Goal: Information Seeking & Learning: Learn about a topic

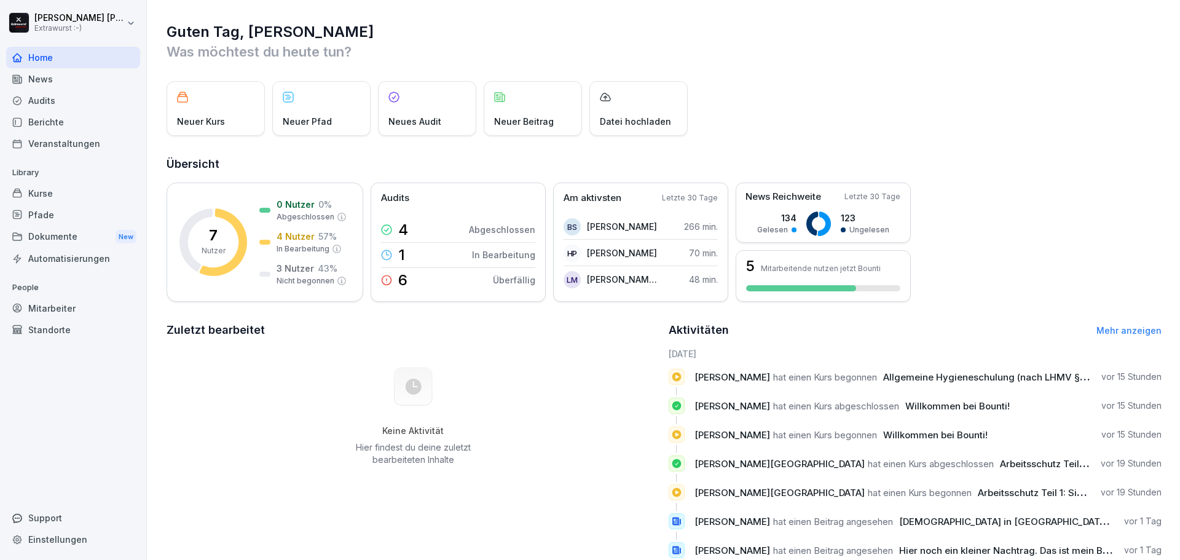
click at [588, 419] on div "Keine Aktivität Hier findest du deine zuletzt bearbeiteten Inhalte" at bounding box center [414, 416] width 494 height 138
click at [641, 116] on p "Datei hochladen" at bounding box center [635, 121] width 71 height 13
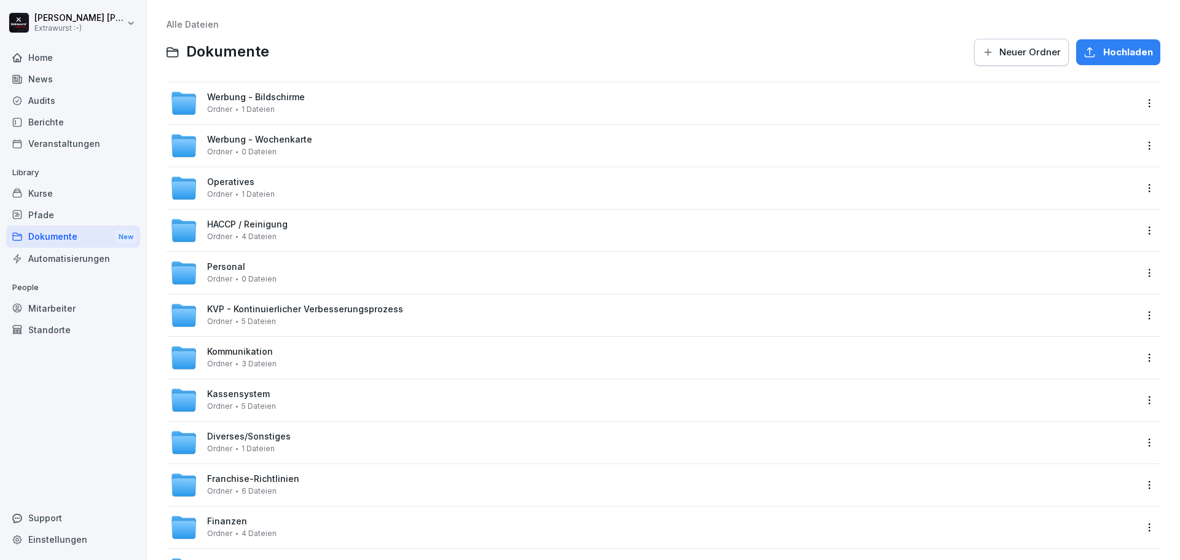
click at [74, 229] on div "Dokumente New" at bounding box center [73, 237] width 134 height 23
click at [51, 214] on div "Pfade" at bounding box center [73, 215] width 134 height 22
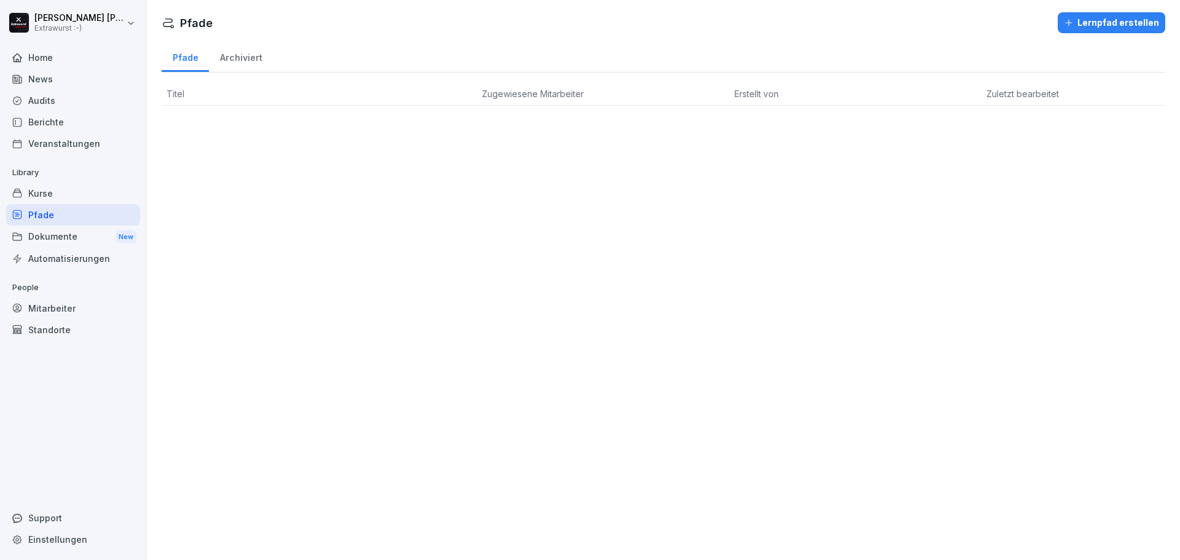
click at [40, 195] on div "Kurse" at bounding box center [73, 194] width 134 height 22
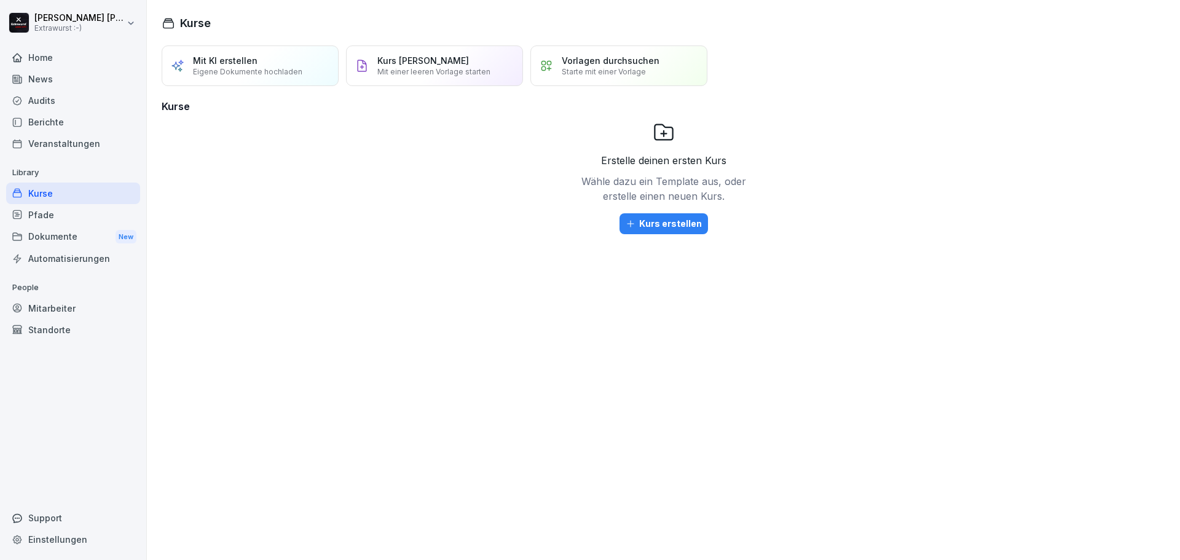
click at [32, 168] on p "Library" at bounding box center [73, 173] width 134 height 20
click at [49, 122] on div "Berichte" at bounding box center [73, 122] width 134 height 22
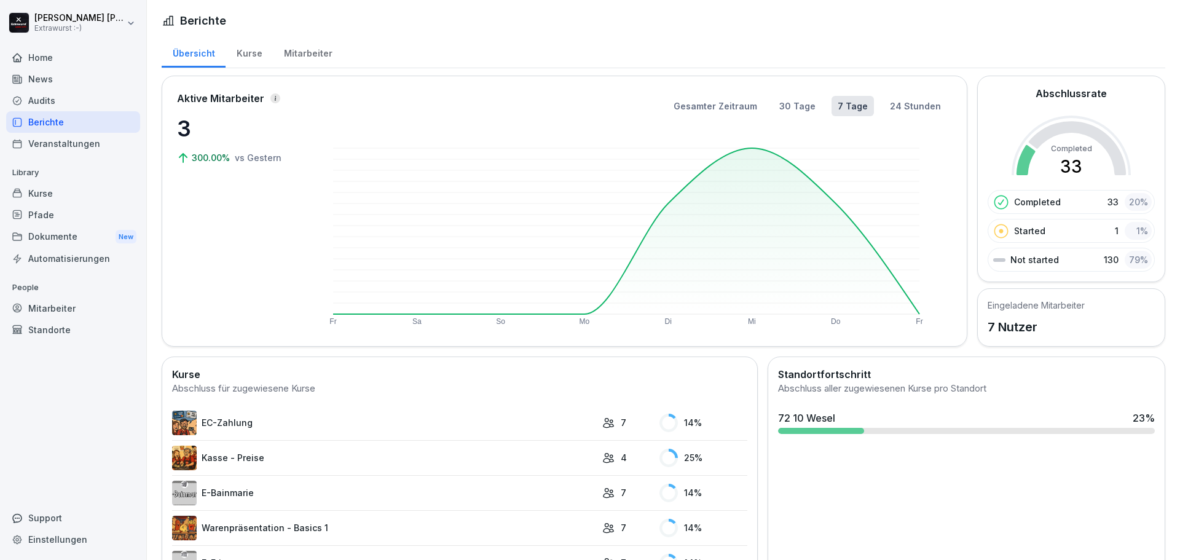
click at [246, 59] on div "Kurse" at bounding box center [249, 51] width 47 height 31
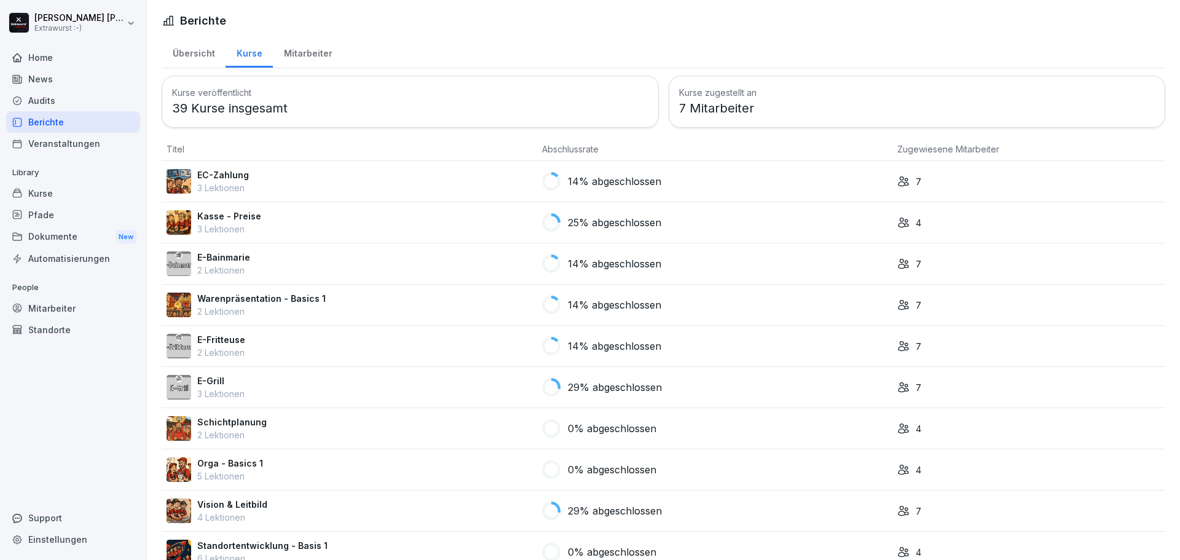
click at [915, 182] on div "7" at bounding box center [1028, 181] width 263 height 13
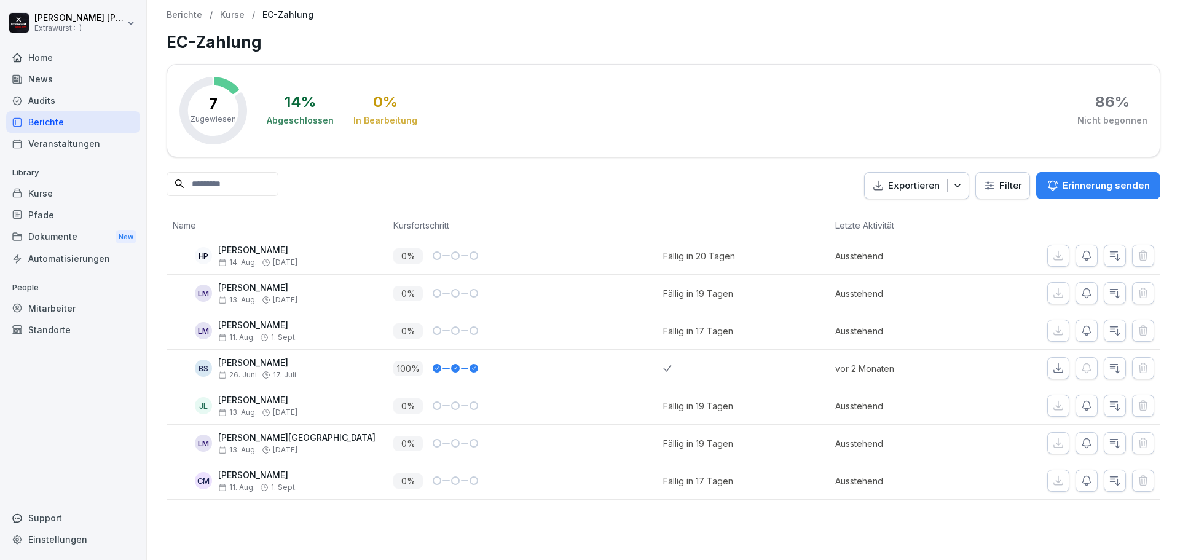
click at [44, 301] on div "Mitarbeiter" at bounding box center [73, 308] width 134 height 22
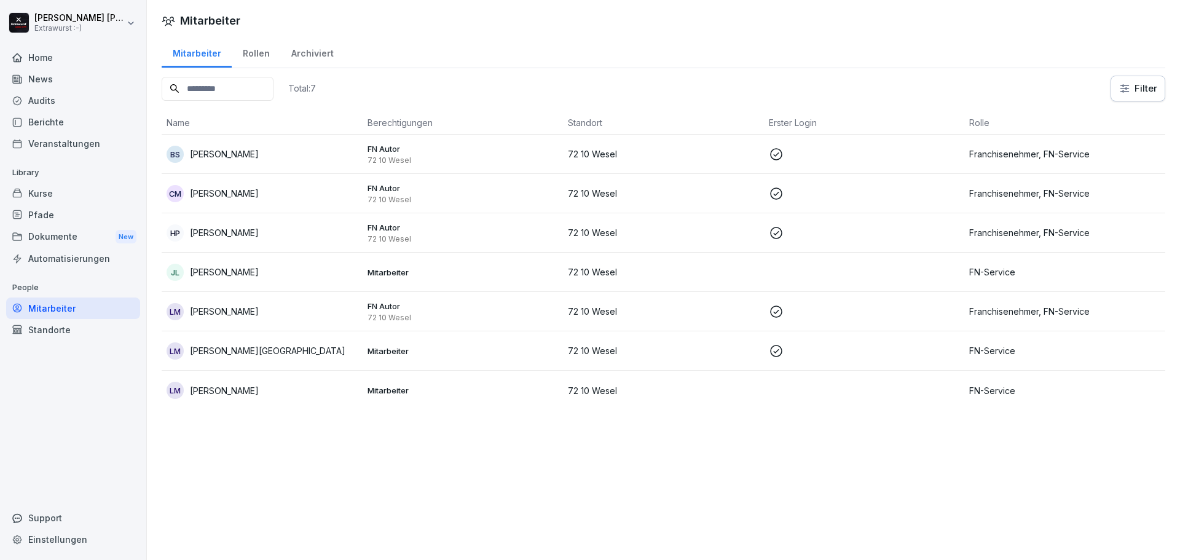
click at [47, 306] on div "Mitarbeiter" at bounding box center [73, 308] width 134 height 22
click at [78, 261] on div "Automatisierungen" at bounding box center [73, 259] width 134 height 22
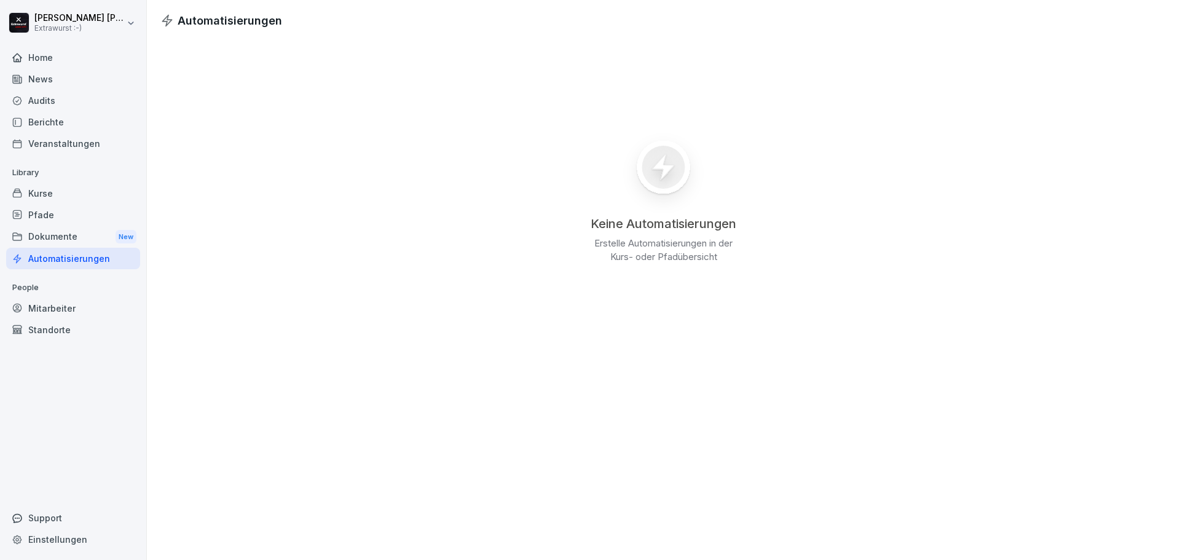
click at [66, 240] on div "Dokumente New" at bounding box center [73, 237] width 134 height 23
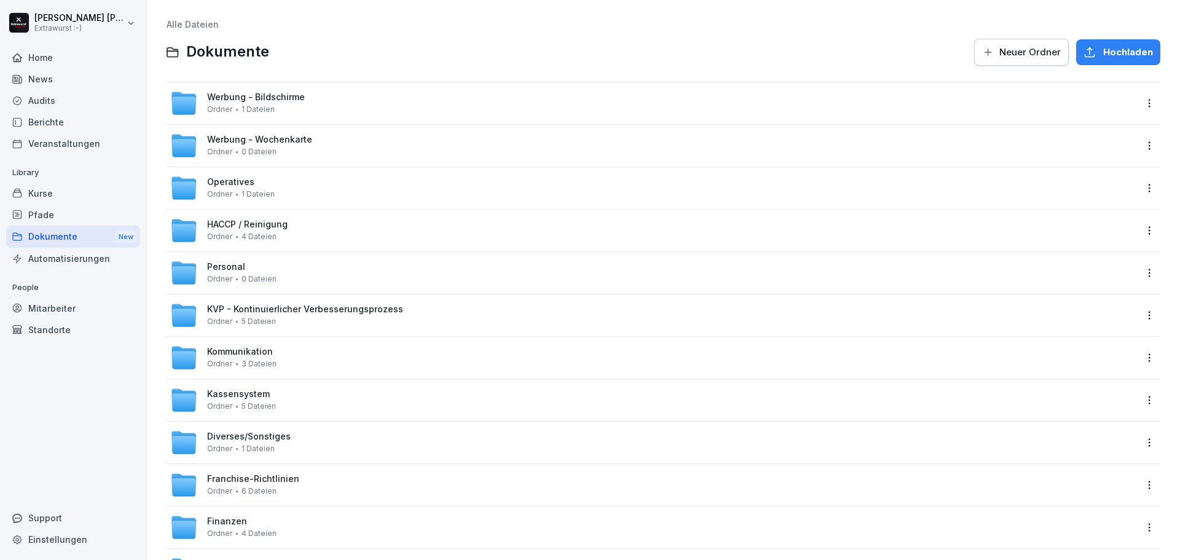
click at [60, 215] on div "Pfade" at bounding box center [73, 215] width 134 height 22
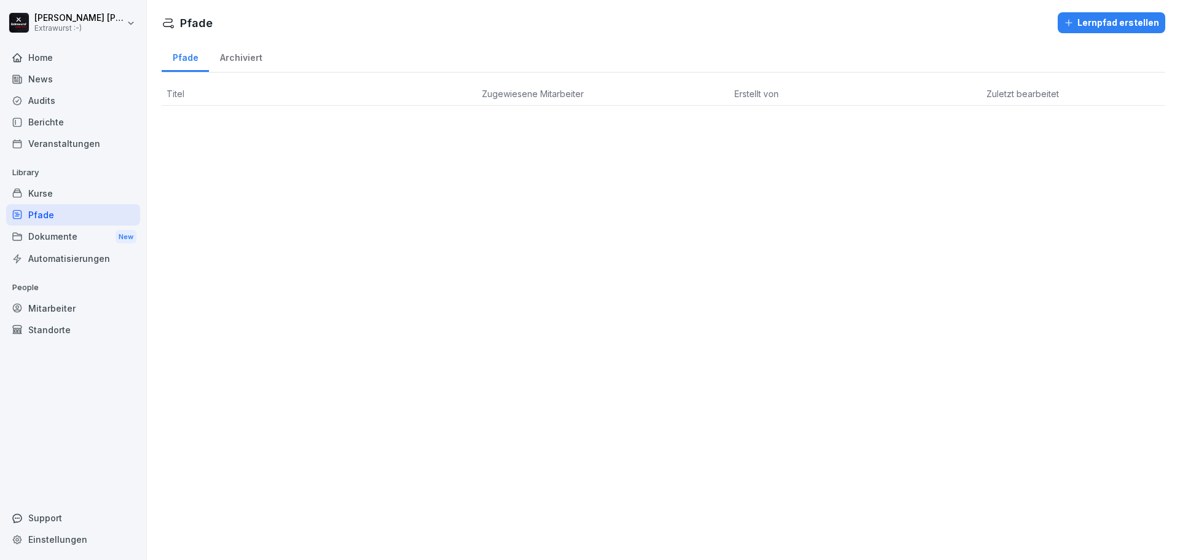
click at [63, 197] on div "Kurse" at bounding box center [73, 194] width 134 height 22
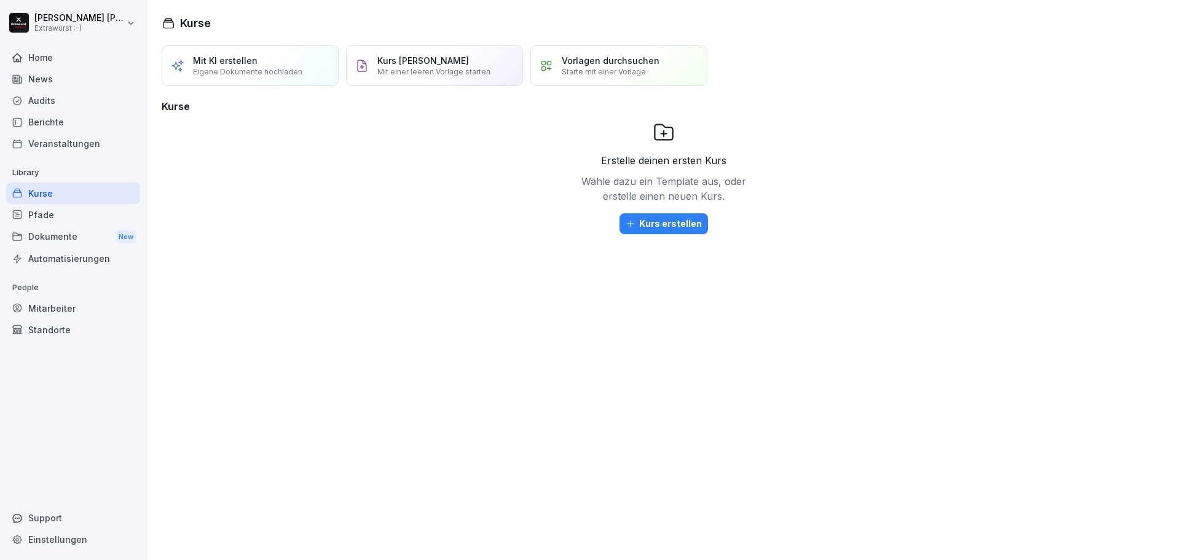
click at [94, 143] on div "Veranstaltungen" at bounding box center [73, 144] width 134 height 22
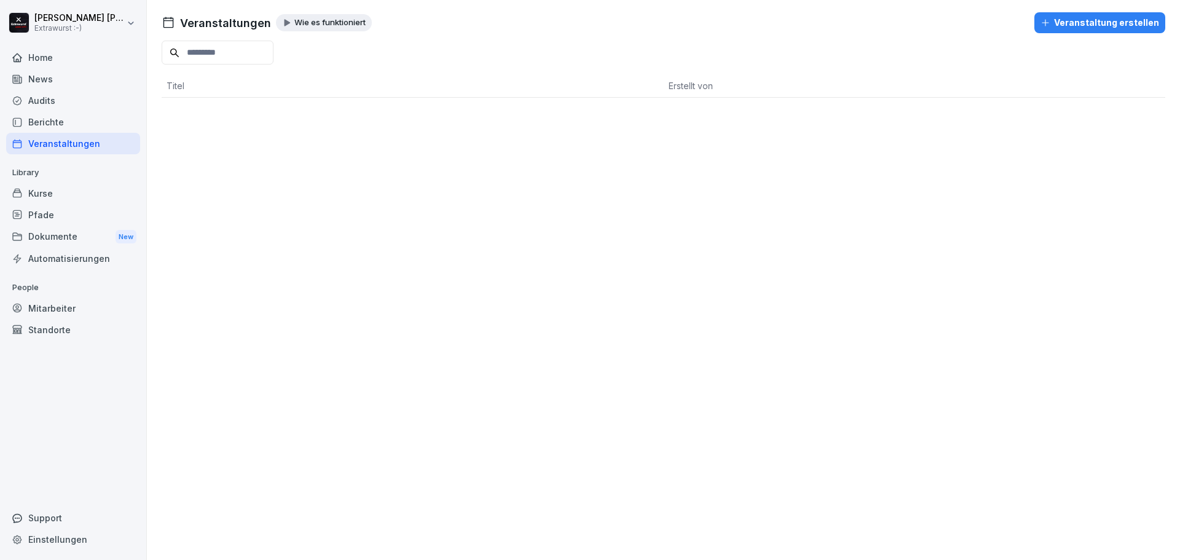
click at [68, 124] on div "Berichte" at bounding box center [73, 122] width 134 height 22
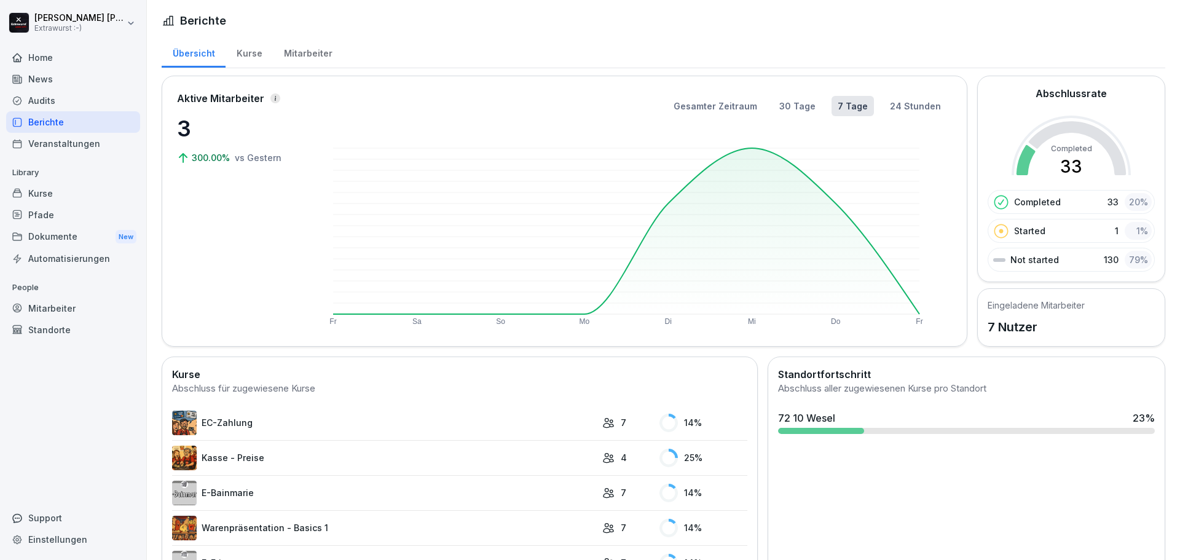
click at [58, 101] on div "Audits" at bounding box center [73, 101] width 134 height 22
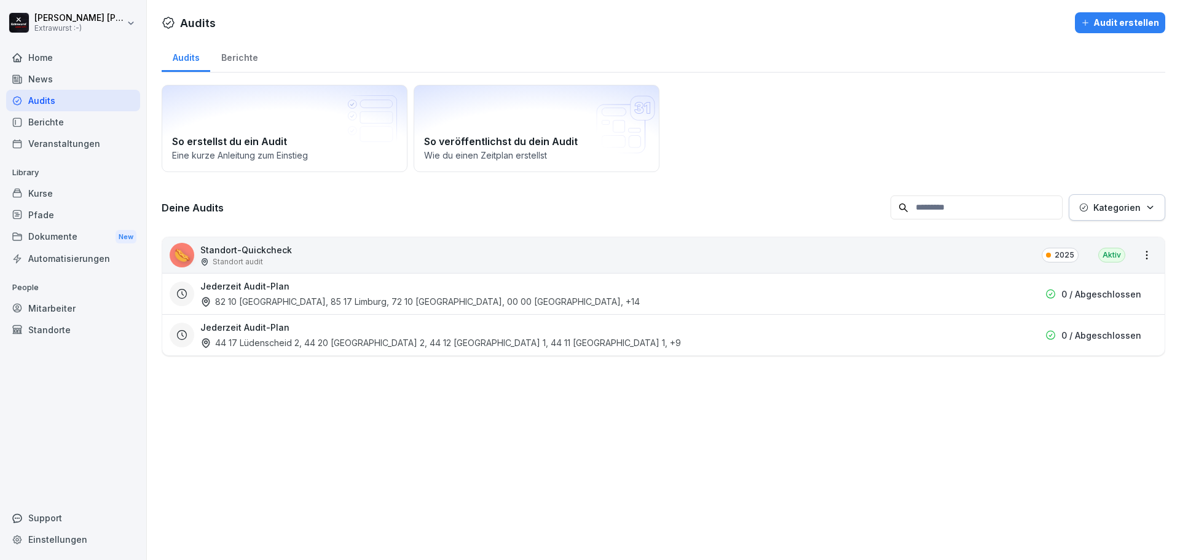
click at [250, 347] on div "44 17 Lüdenscheid 2, 44 20 Wuppertal 2, 44 12 Lüdenscheid 1, 44 11 Wuppertal 1 …" at bounding box center [440, 342] width 481 height 13
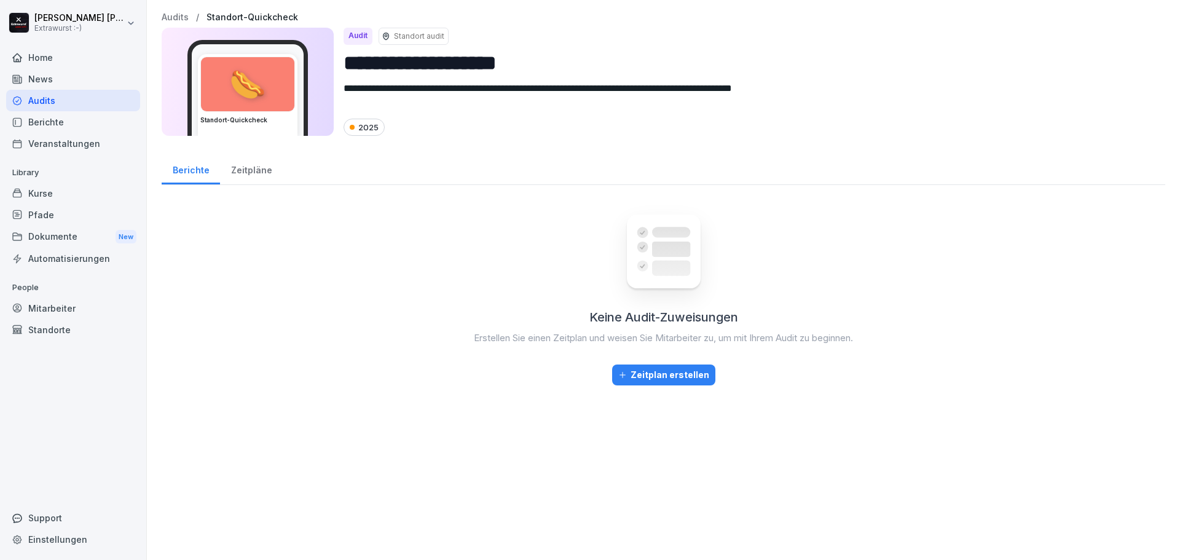
click at [245, 173] on div "Zeitpläne" at bounding box center [251, 168] width 63 height 31
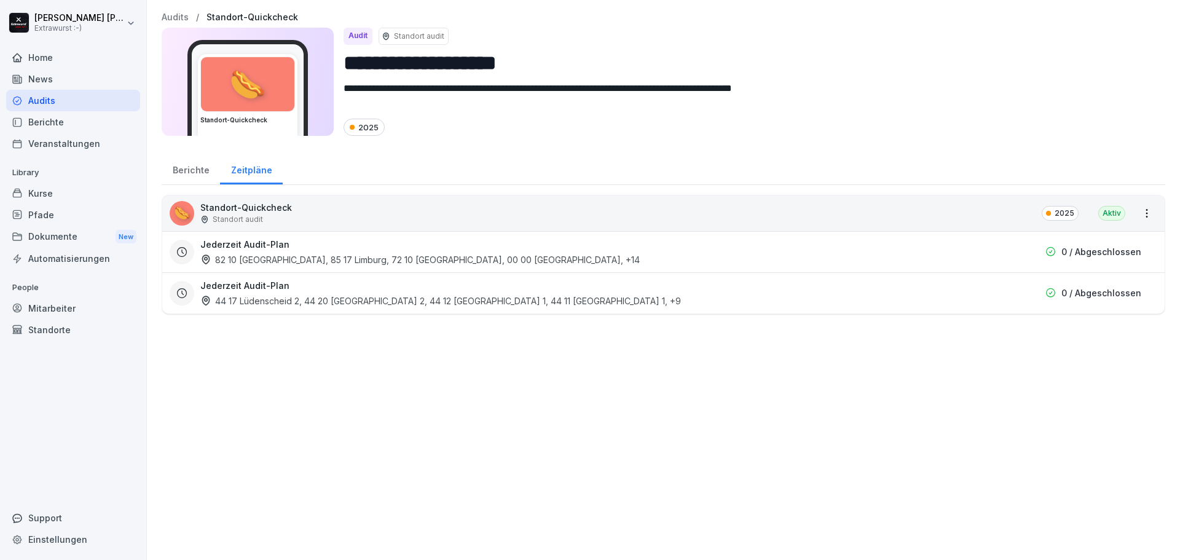
click at [265, 205] on p "Standort-Quickcheck" at bounding box center [246, 207] width 92 height 13
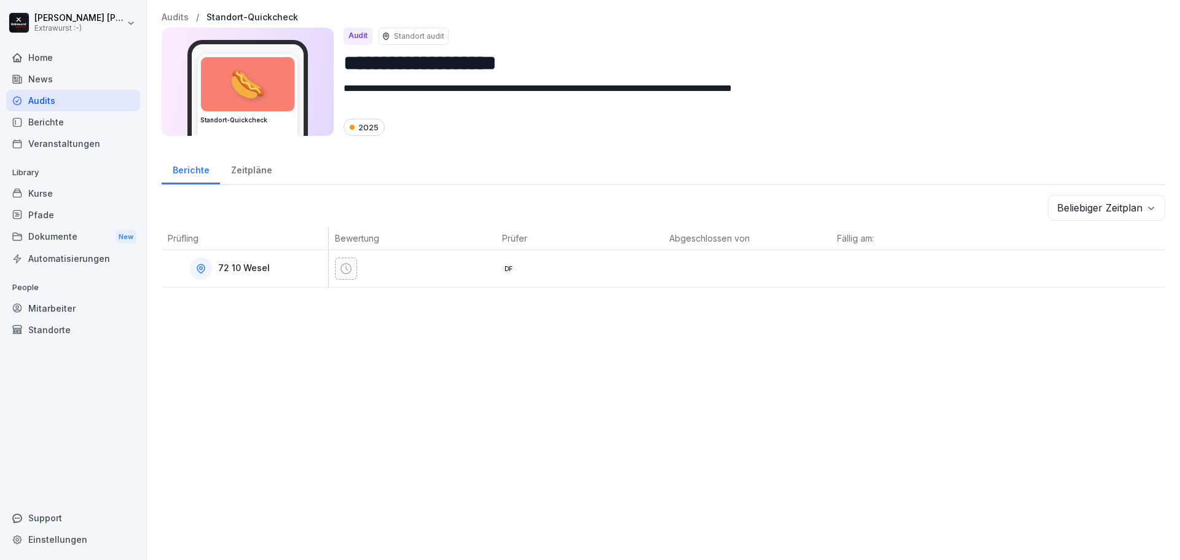
click at [241, 165] on div "Zeitpläne" at bounding box center [251, 168] width 63 height 31
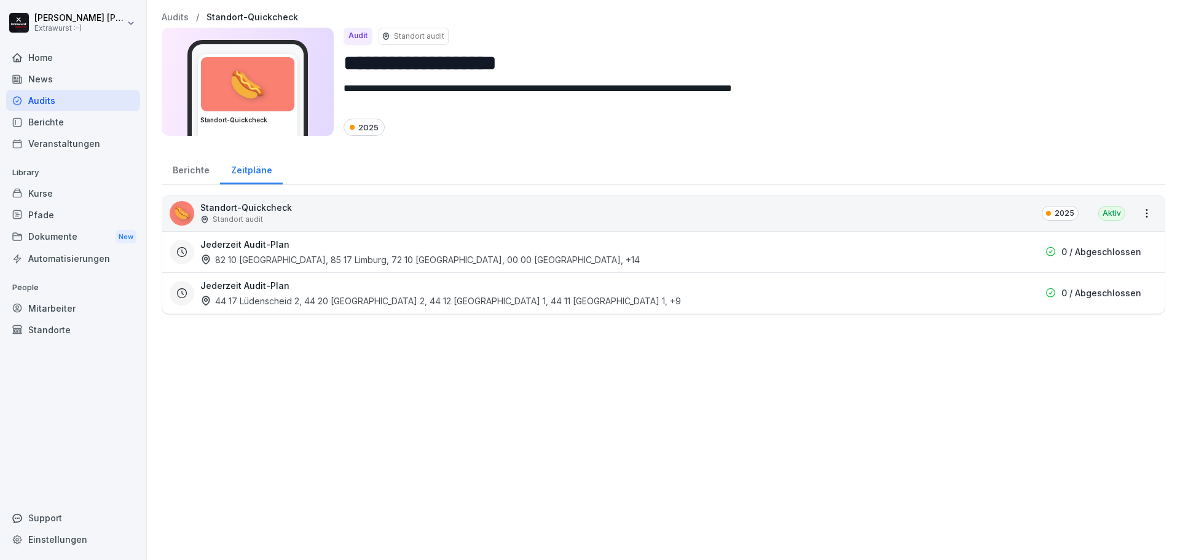
click at [272, 290] on h3 "Jederzeit Audit-Plan" at bounding box center [244, 285] width 89 height 13
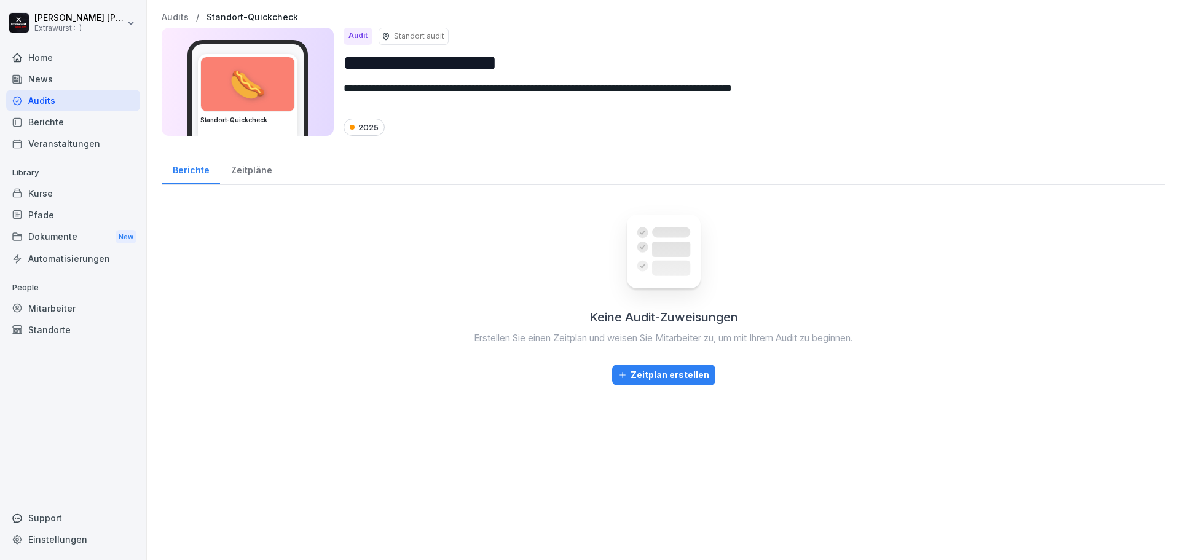
click at [254, 175] on div "Zeitpläne" at bounding box center [251, 168] width 63 height 31
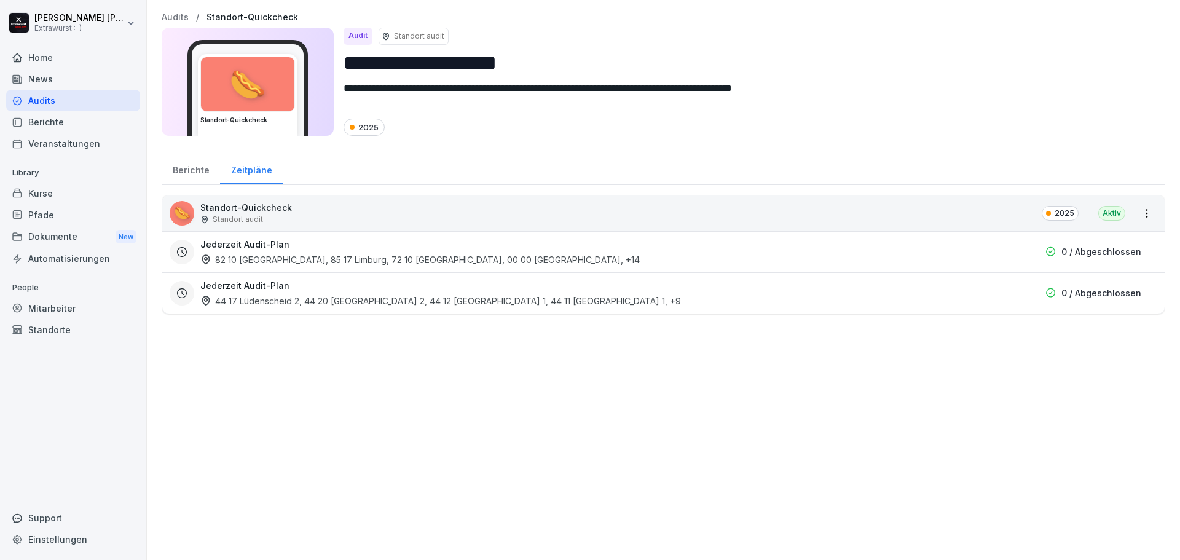
click at [245, 209] on p "Standort-Quickcheck" at bounding box center [246, 207] width 92 height 13
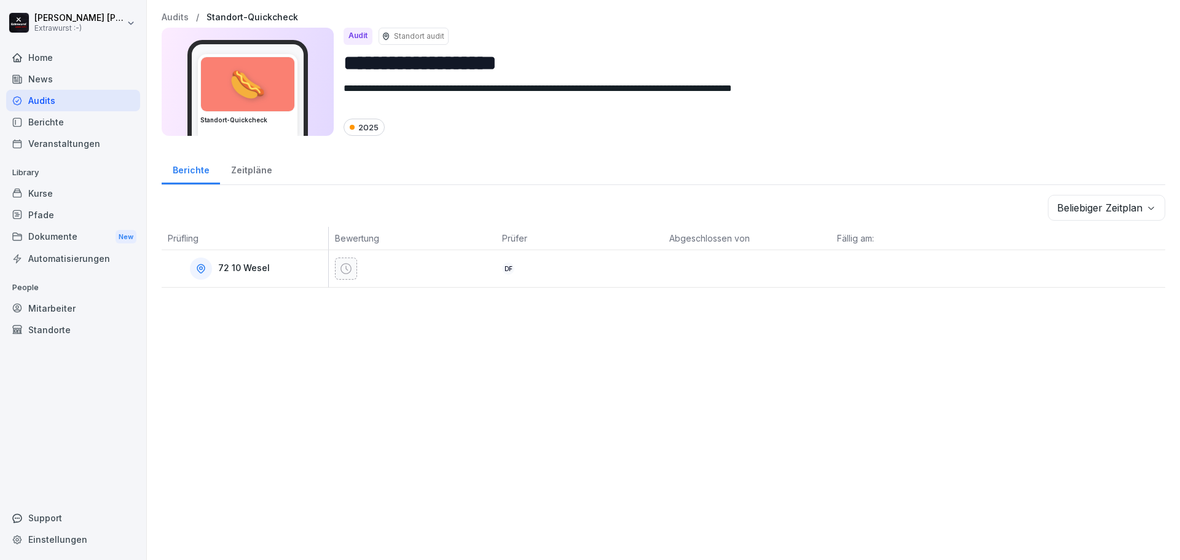
click at [496, 273] on div "DF" at bounding box center [579, 268] width 167 height 37
click at [350, 267] on icon at bounding box center [345, 268] width 11 height 11
click at [1114, 215] on body "**********" at bounding box center [590, 280] width 1180 height 560
click at [412, 294] on div "**********" at bounding box center [663, 150] width 1033 height 300
click at [353, 275] on div at bounding box center [346, 269] width 22 height 22
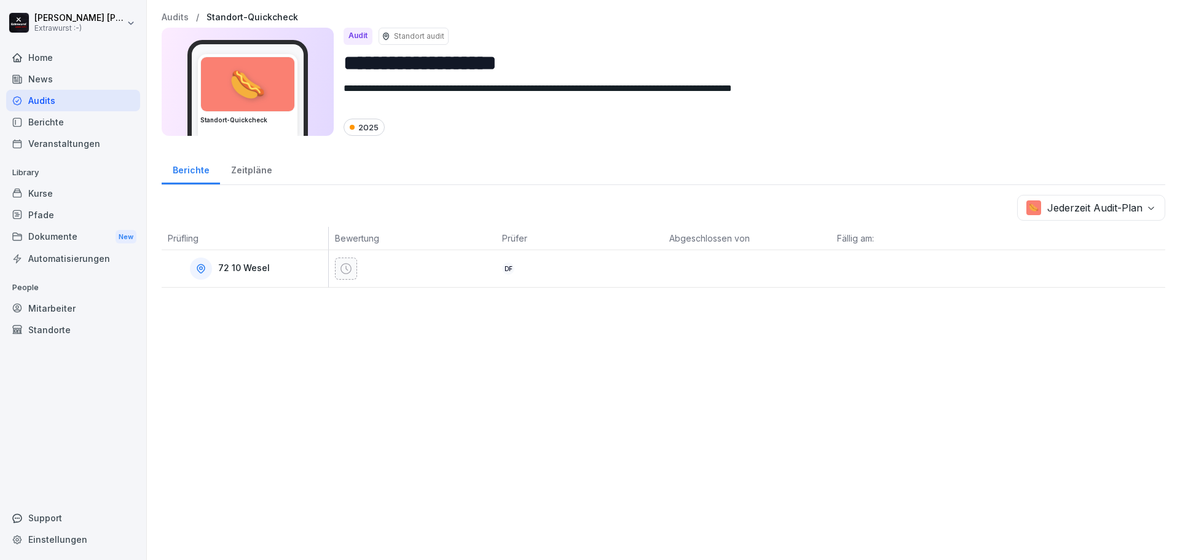
click at [250, 177] on div "Zeitpläne" at bounding box center [251, 168] width 63 height 31
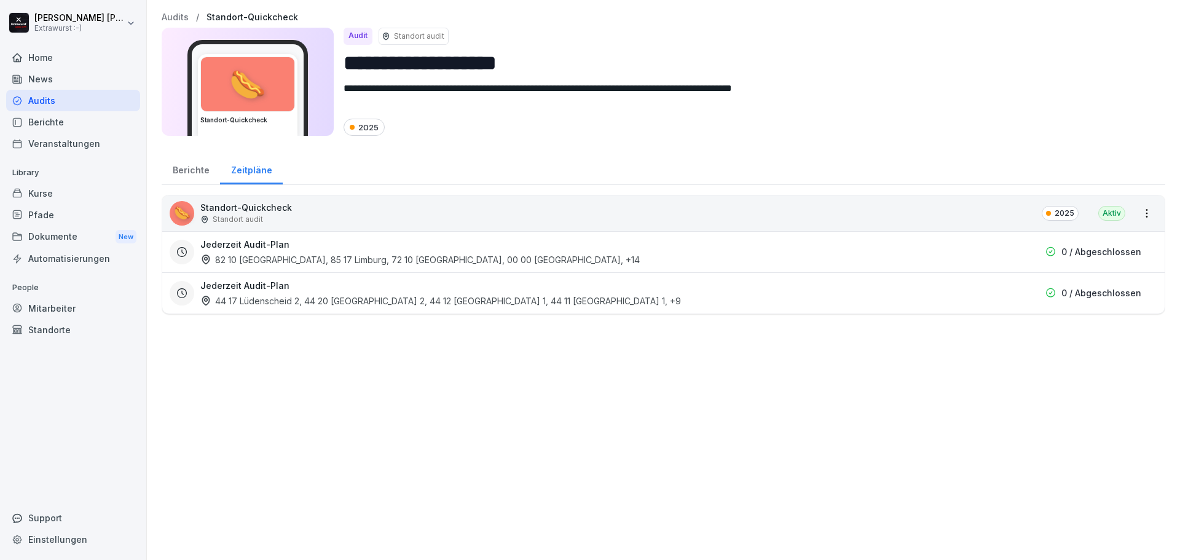
click at [246, 251] on div "Jederzeit Audit-Plan 82 10 Köln, 85 17 Limburg, 72 10 Wesel, 00 00 Wurst-Stadt …" at bounding box center [593, 252] width 787 height 28
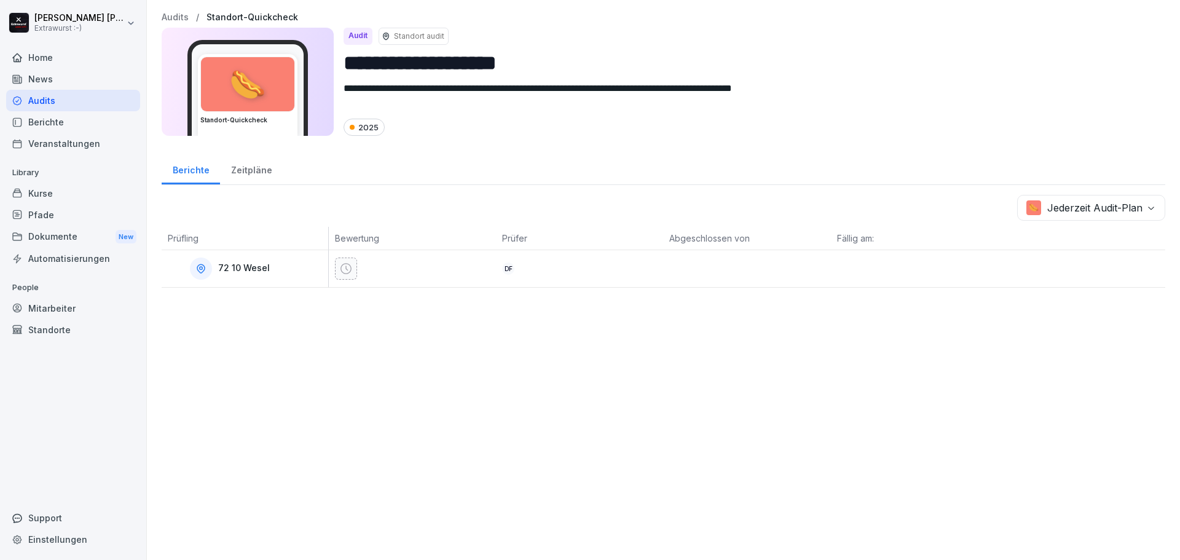
click at [235, 172] on div "Zeitpläne" at bounding box center [251, 168] width 63 height 31
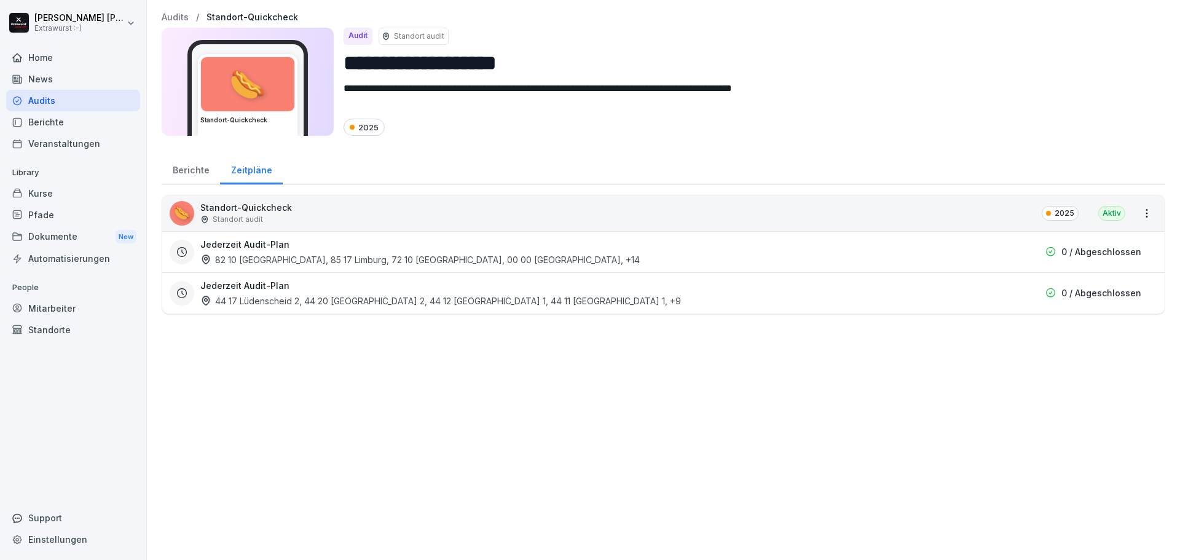
click at [210, 205] on p "Standort-Quickcheck" at bounding box center [246, 207] width 92 height 13
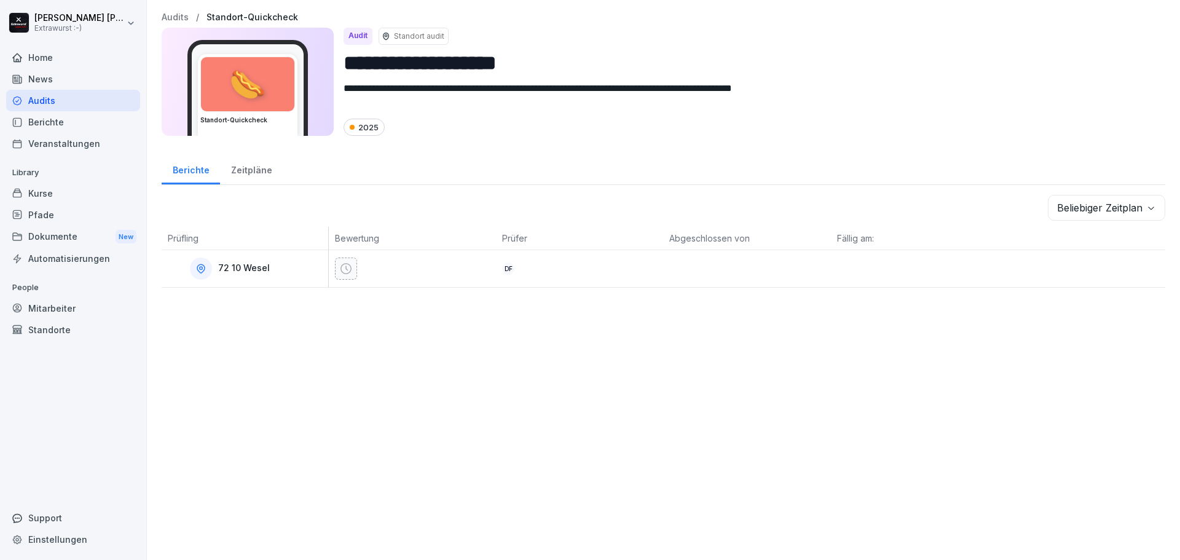
click at [238, 170] on div "Zeitpläne" at bounding box center [251, 168] width 63 height 31
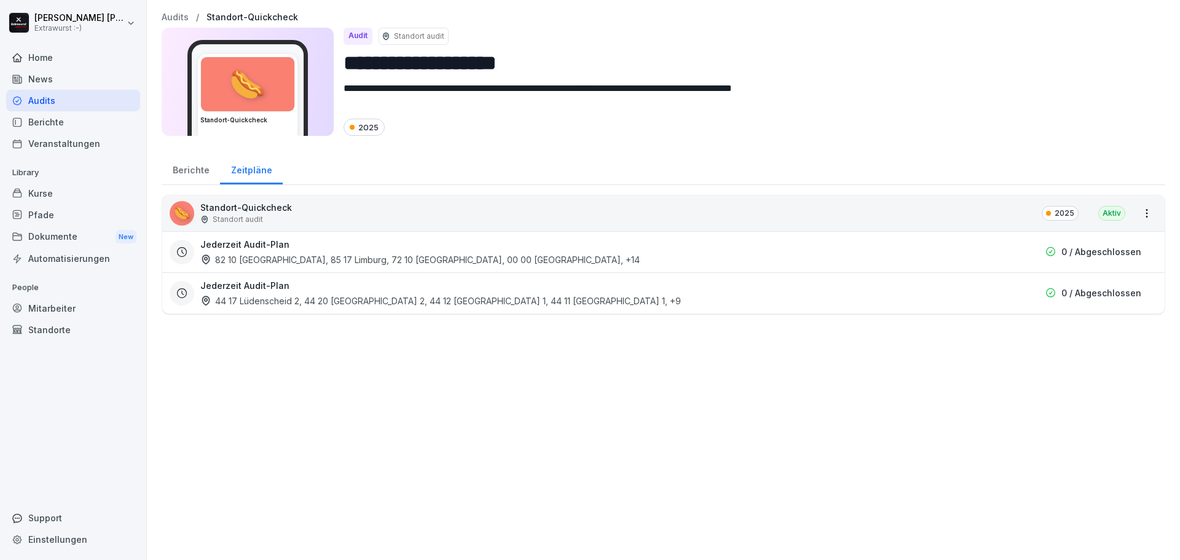
click at [245, 293] on div "Jederzeit Audit-Plan 44 17 Lüdenscheid 2, 44 20 Wuppertal 2, 44 12 Lüdenscheid …" at bounding box center [593, 293] width 787 height 28
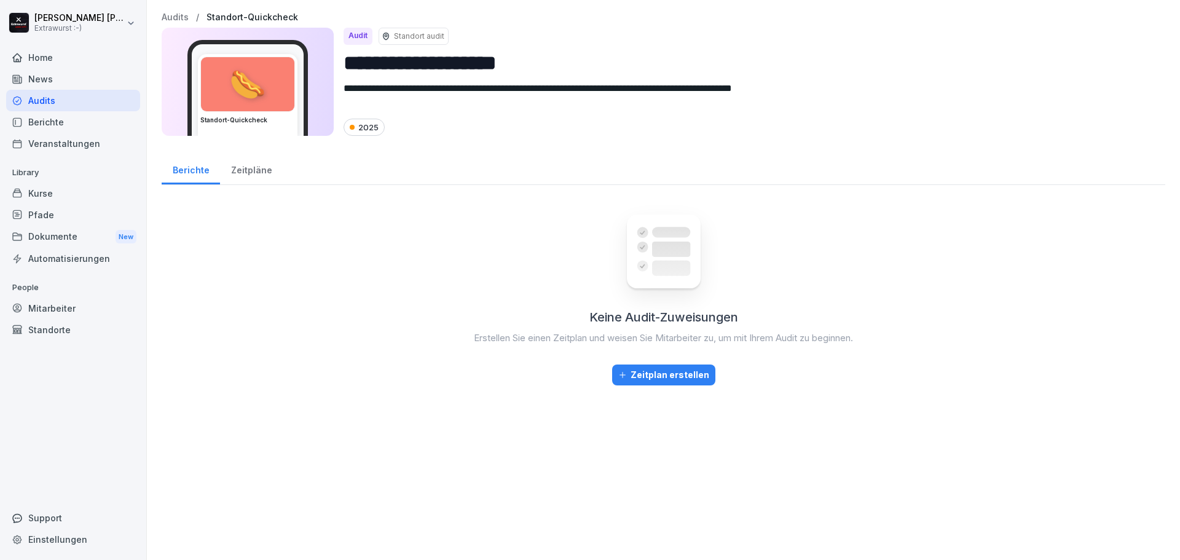
click at [655, 370] on div "Zeitplan erstellen" at bounding box center [663, 375] width 91 height 14
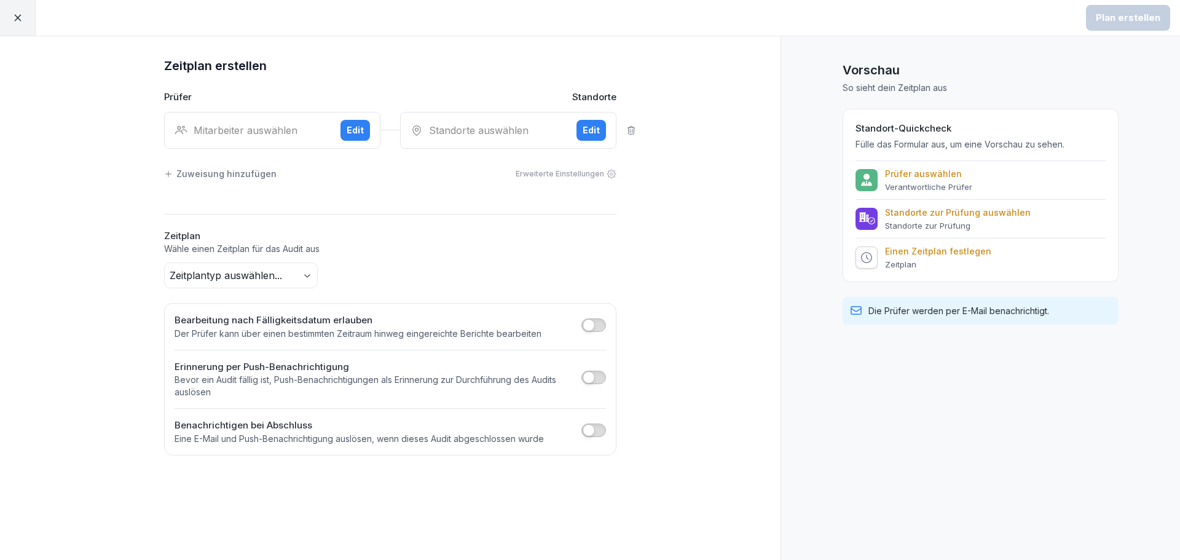
click at [352, 124] on div "Edit" at bounding box center [355, 131] width 17 height 14
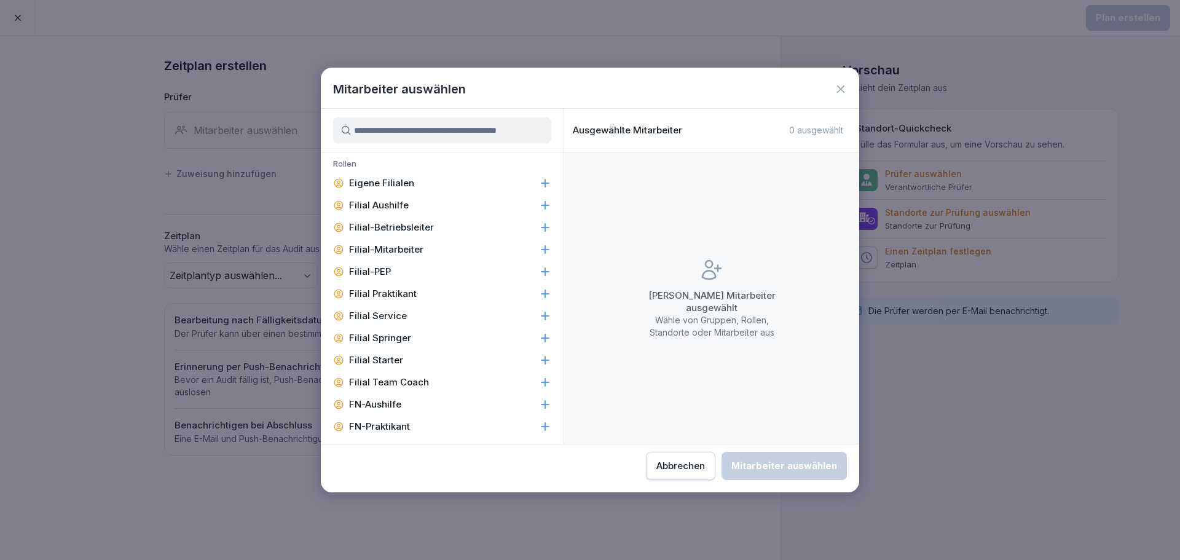
click at [397, 179] on p "Eigene Filialen" at bounding box center [381, 183] width 65 height 12
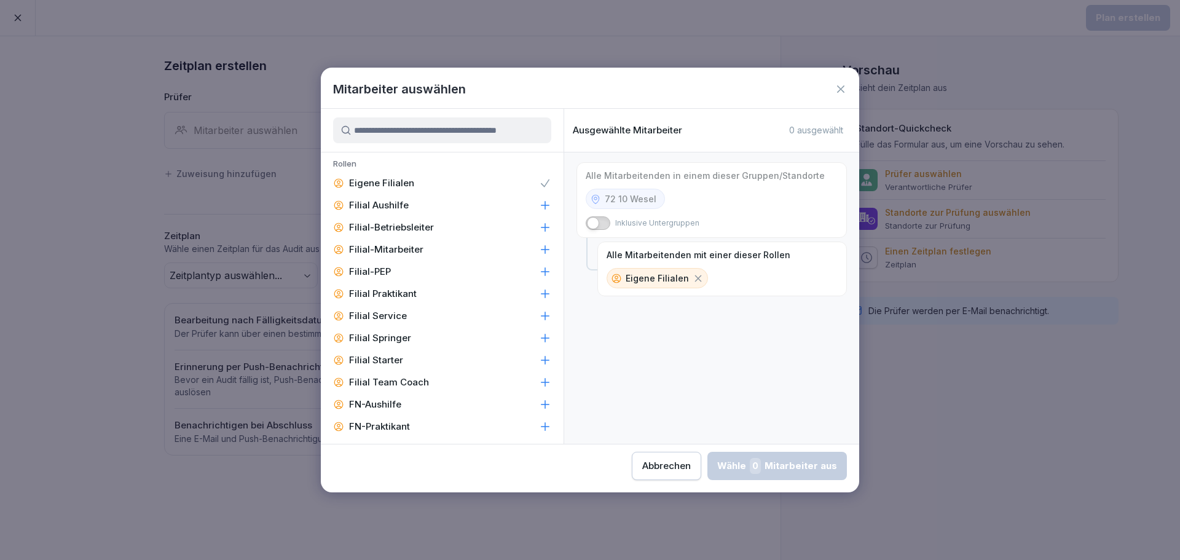
click at [664, 468] on div "Abbrechen" at bounding box center [666, 466] width 49 height 14
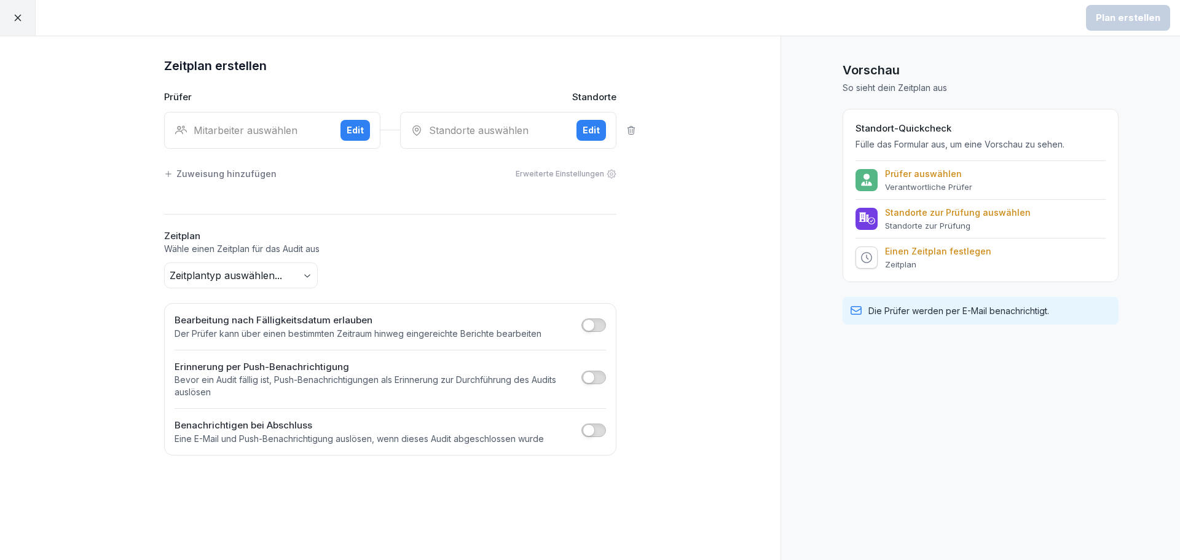
click at [581, 130] on button "Edit" at bounding box center [591, 130] width 30 height 21
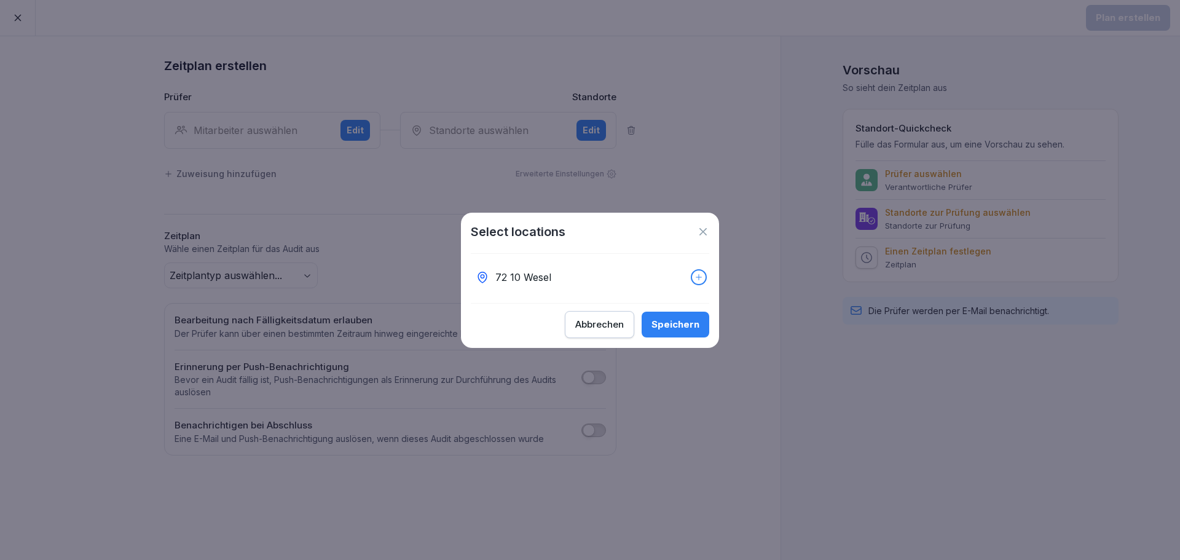
click at [564, 273] on div "72 10 Wesel" at bounding box center [590, 277] width 238 height 27
click at [665, 329] on div "Speichern" at bounding box center [675, 325] width 48 height 14
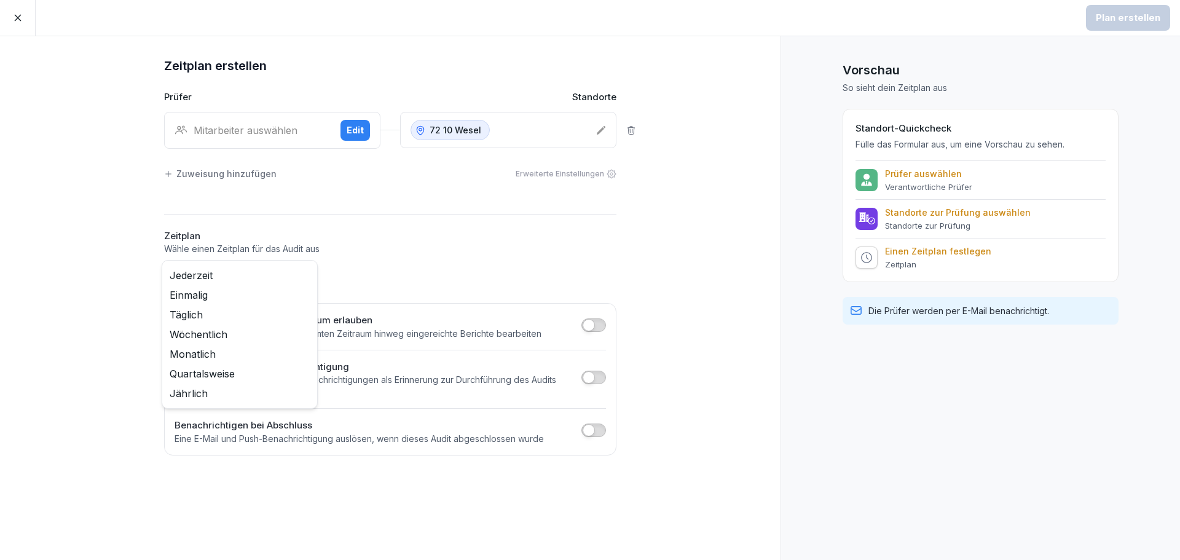
click at [306, 278] on body "Plan erstellen Zeitplan erstellen Prüfer Standorte Mitarbeiter auswählen Edit 7…" at bounding box center [590, 280] width 1180 height 560
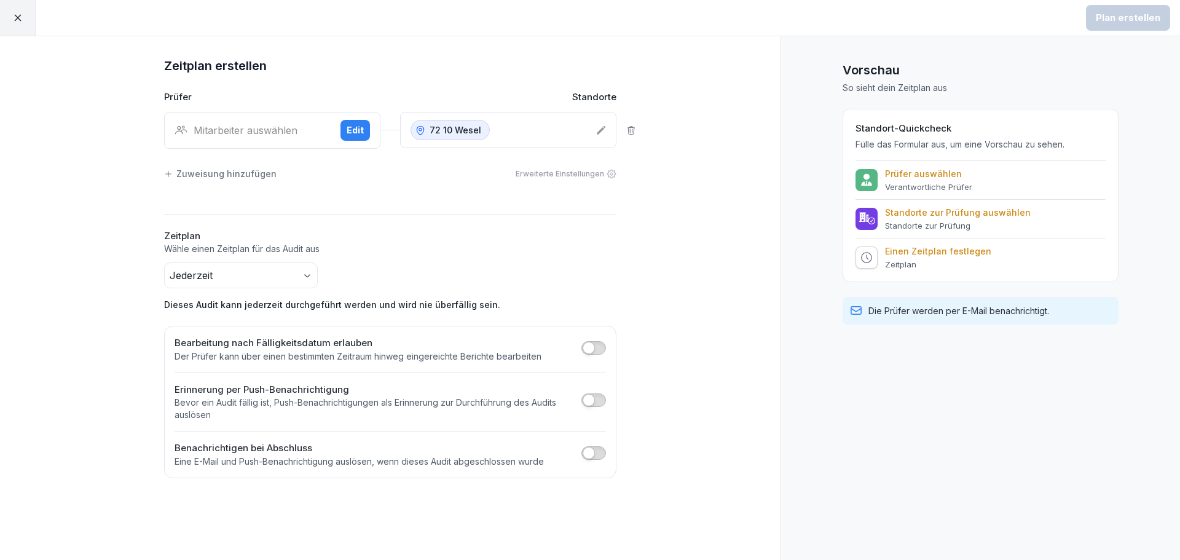
click at [18, 22] on icon at bounding box center [17, 17] width 11 height 11
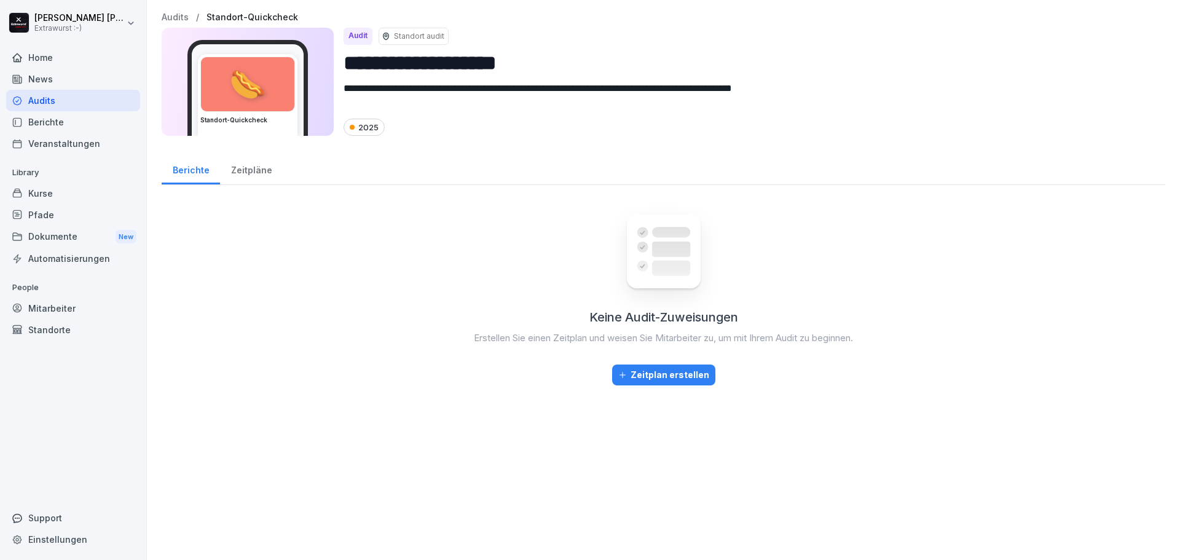
click at [74, 73] on div "News" at bounding box center [73, 79] width 134 height 22
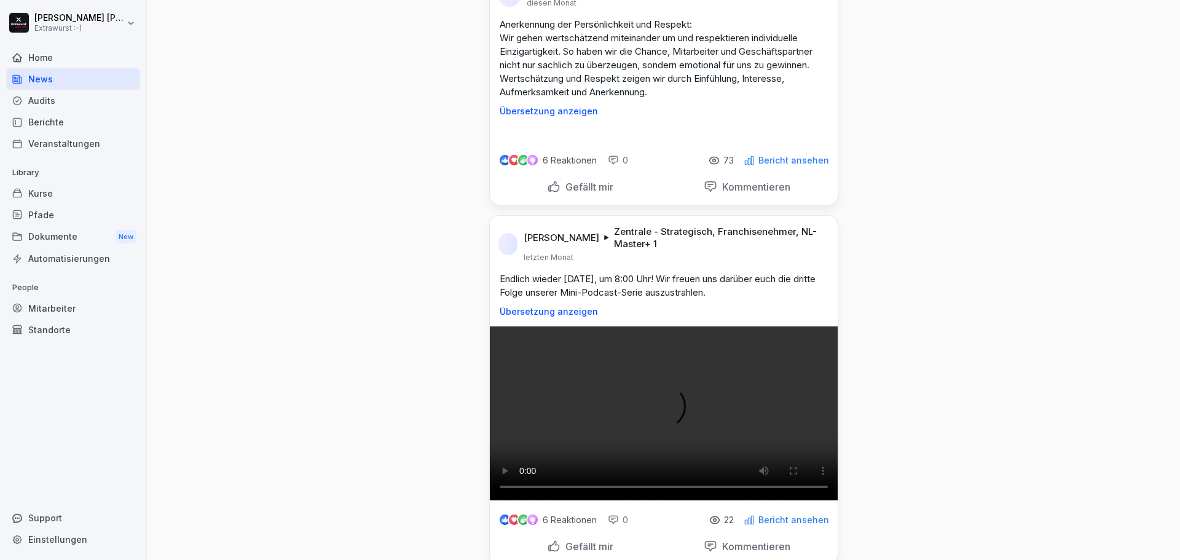
scroll to position [6269, 0]
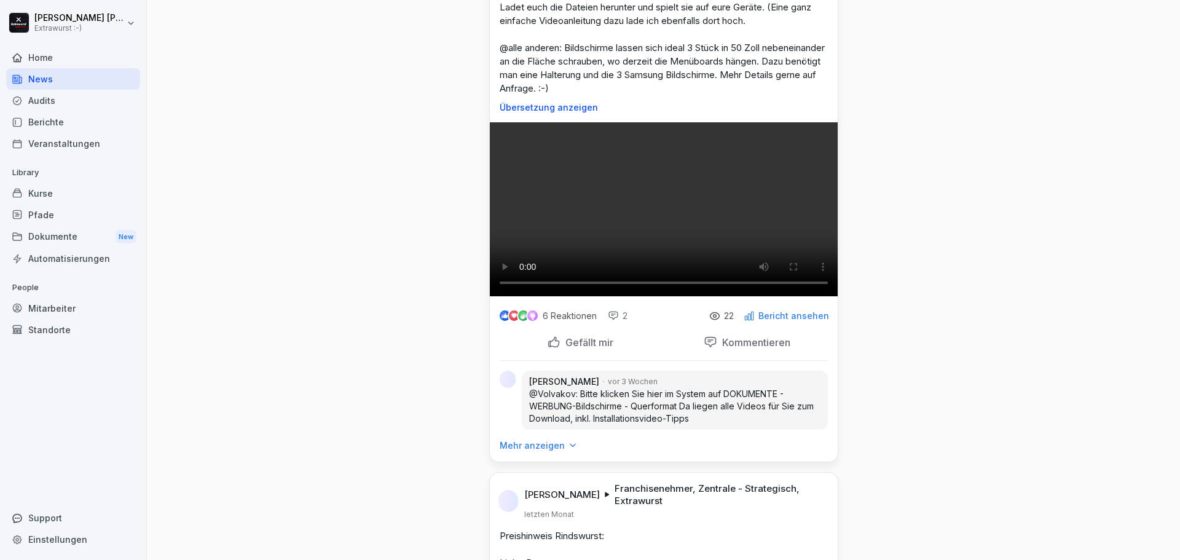
scroll to position [7437, 0]
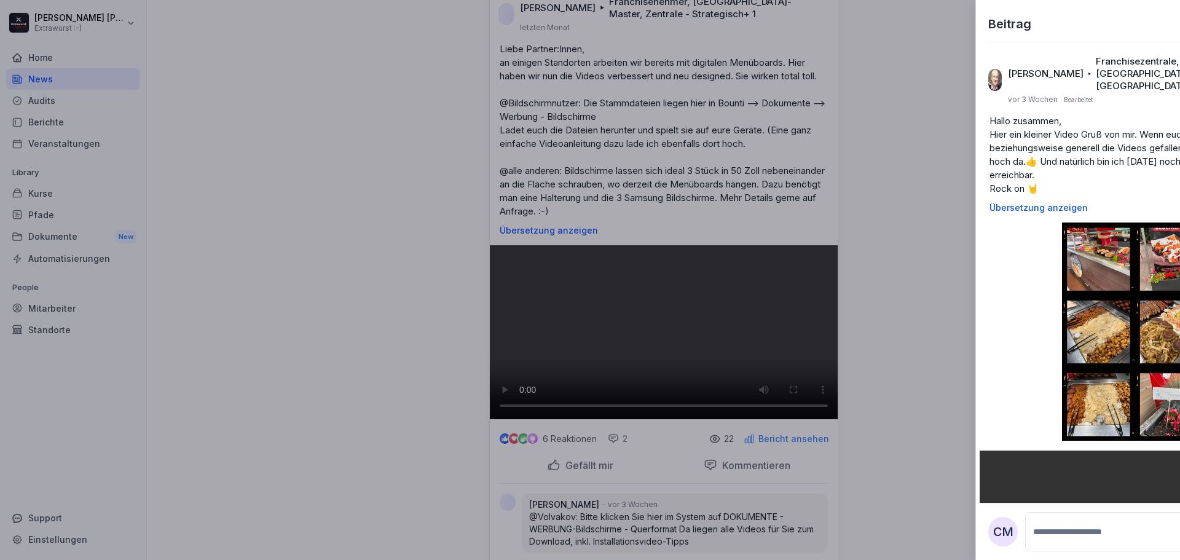
click at [644, 187] on div at bounding box center [590, 280] width 1180 height 560
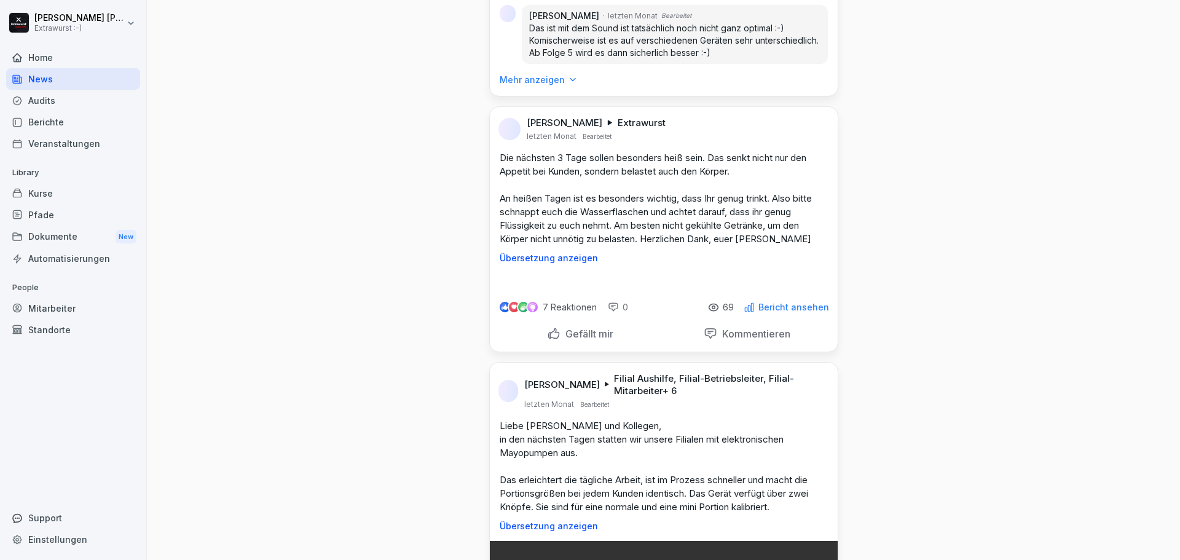
scroll to position [11432, 0]
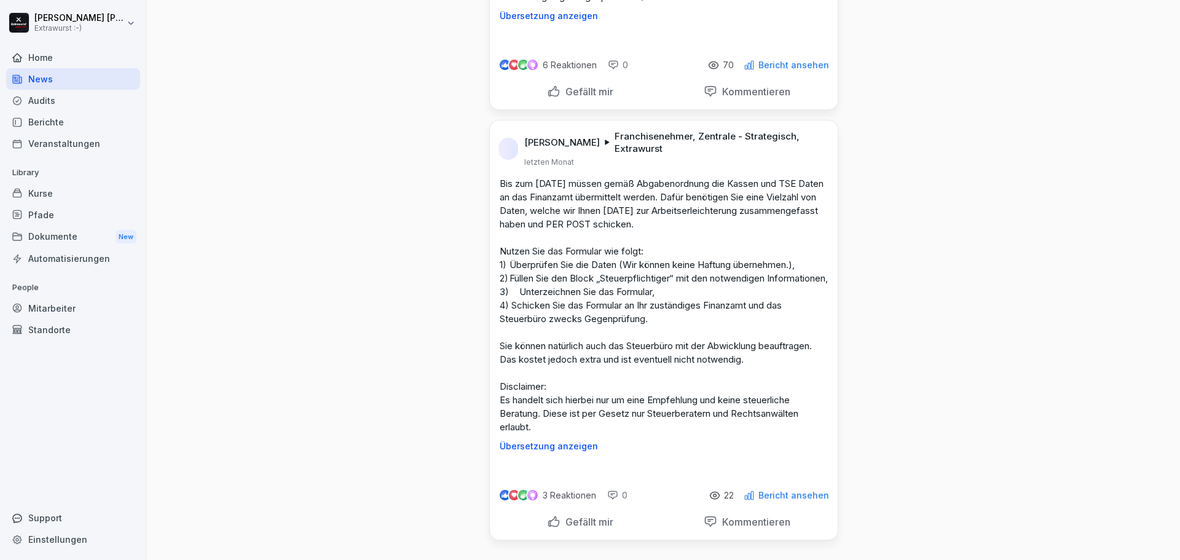
scroll to position [14566, 0]
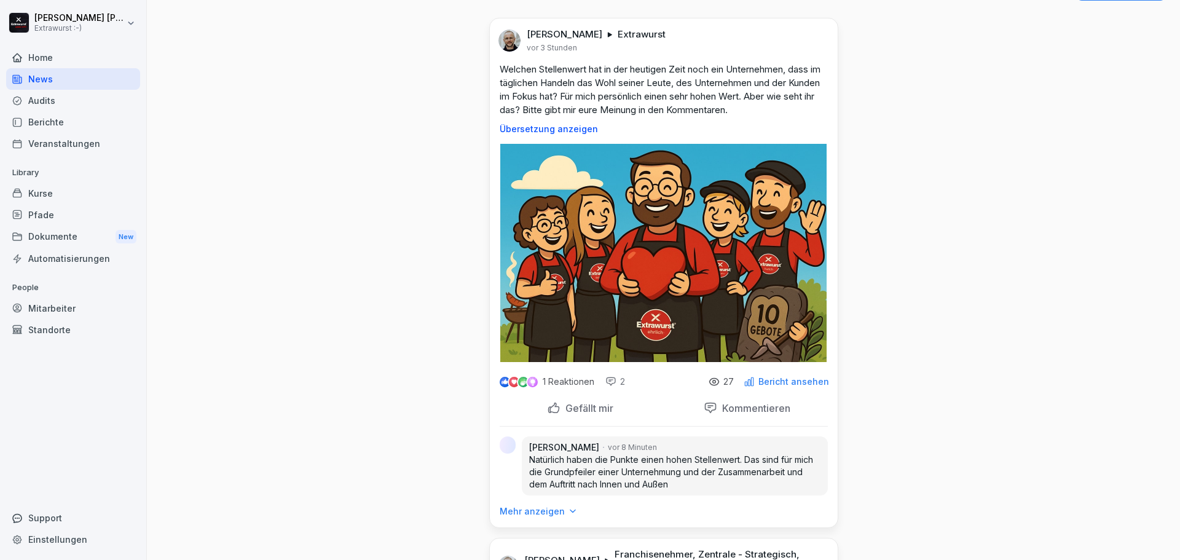
scroll to position [0, 0]
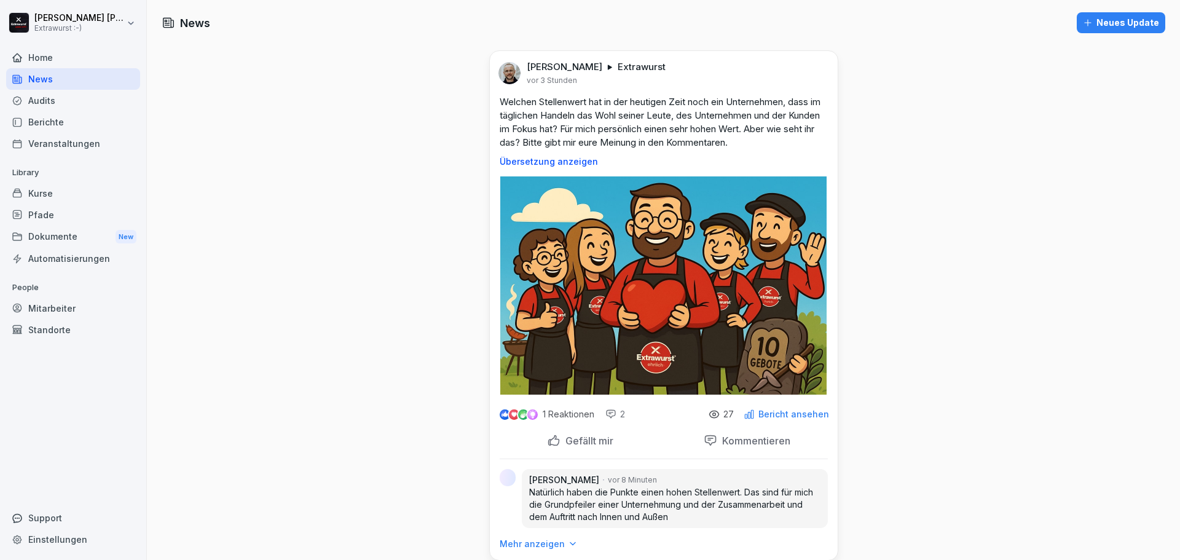
click at [37, 59] on div "Home" at bounding box center [73, 58] width 134 height 22
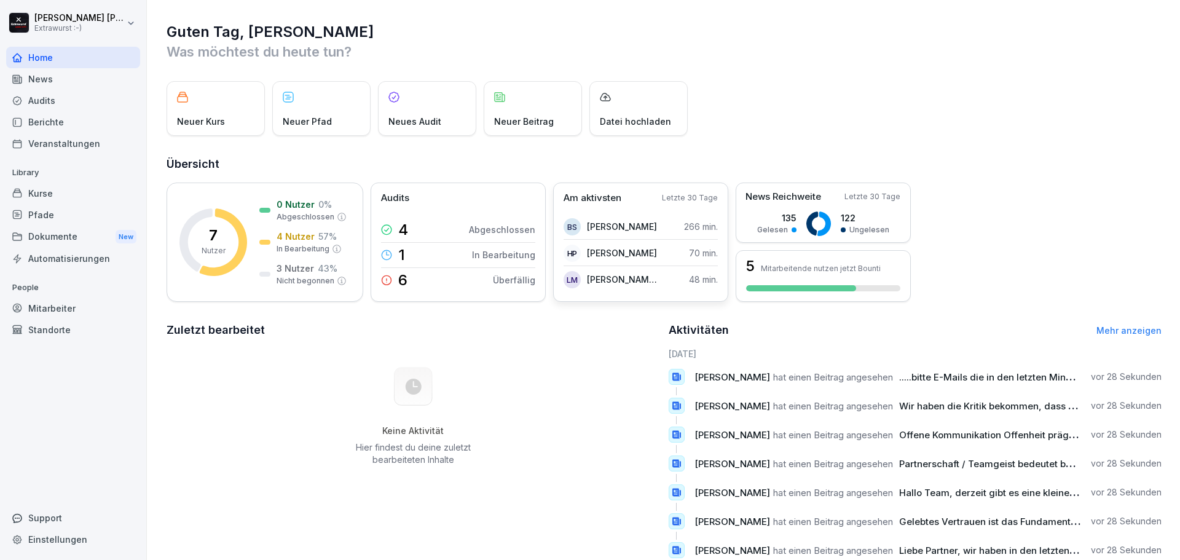
click at [640, 276] on p "Leon Moritz-Kampshoff" at bounding box center [622, 279] width 71 height 13
click at [493, 277] on div "6 Überfällig" at bounding box center [458, 280] width 154 height 25
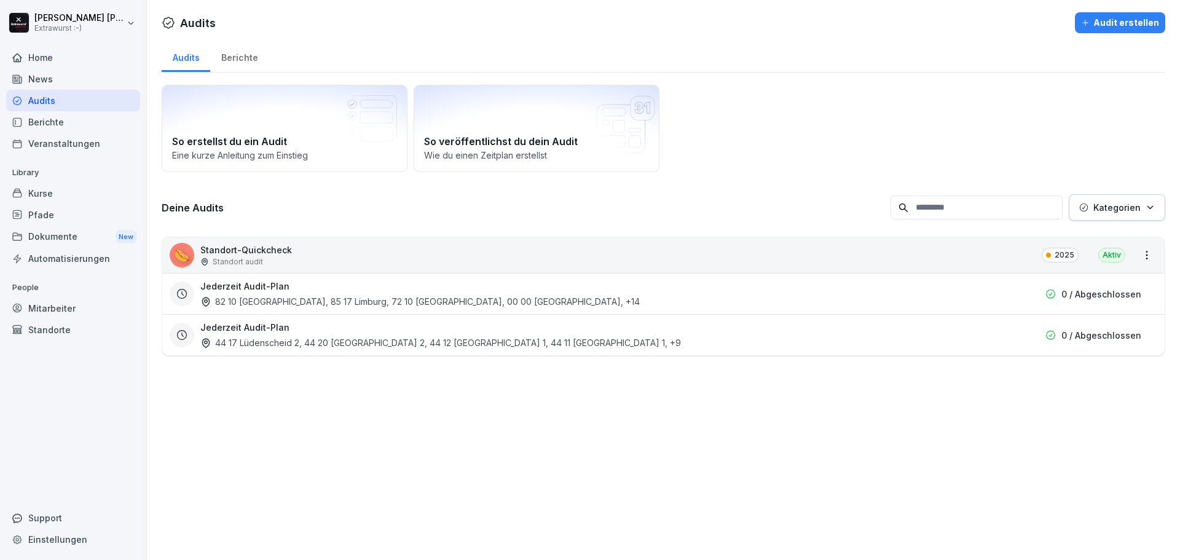
click at [66, 84] on div "News" at bounding box center [73, 79] width 134 height 22
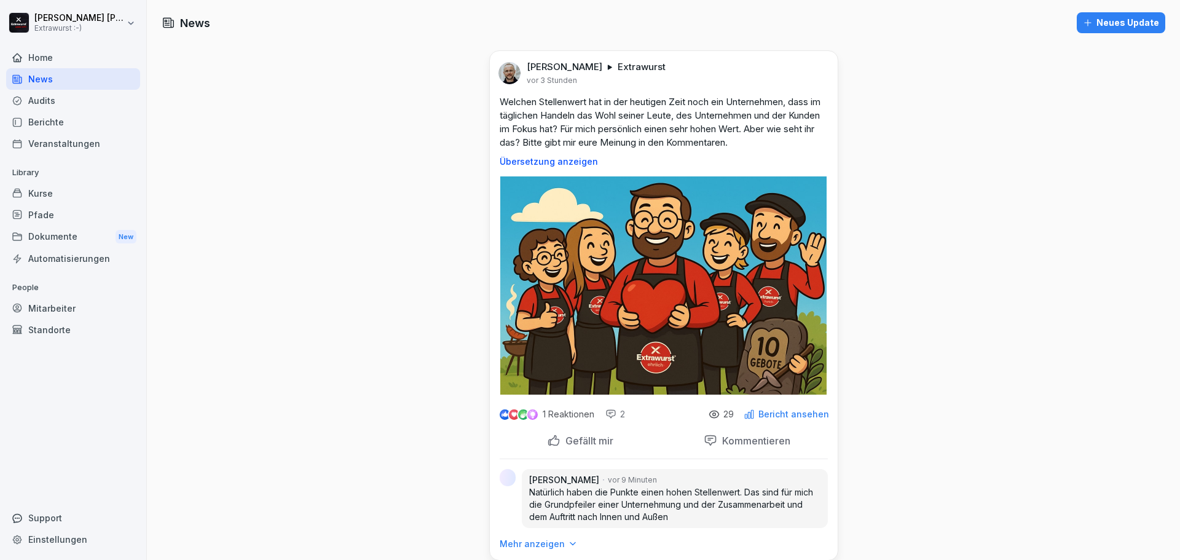
click at [69, 141] on div "Veranstaltungen" at bounding box center [73, 144] width 134 height 22
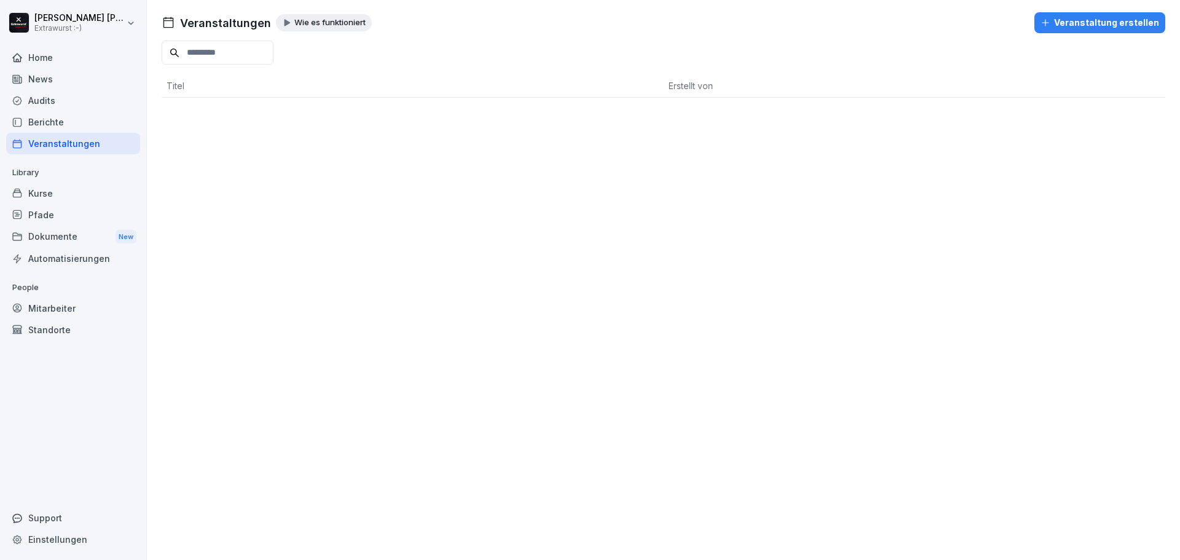
click at [295, 21] on p "Wie es funktioniert" at bounding box center [329, 23] width 71 height 10
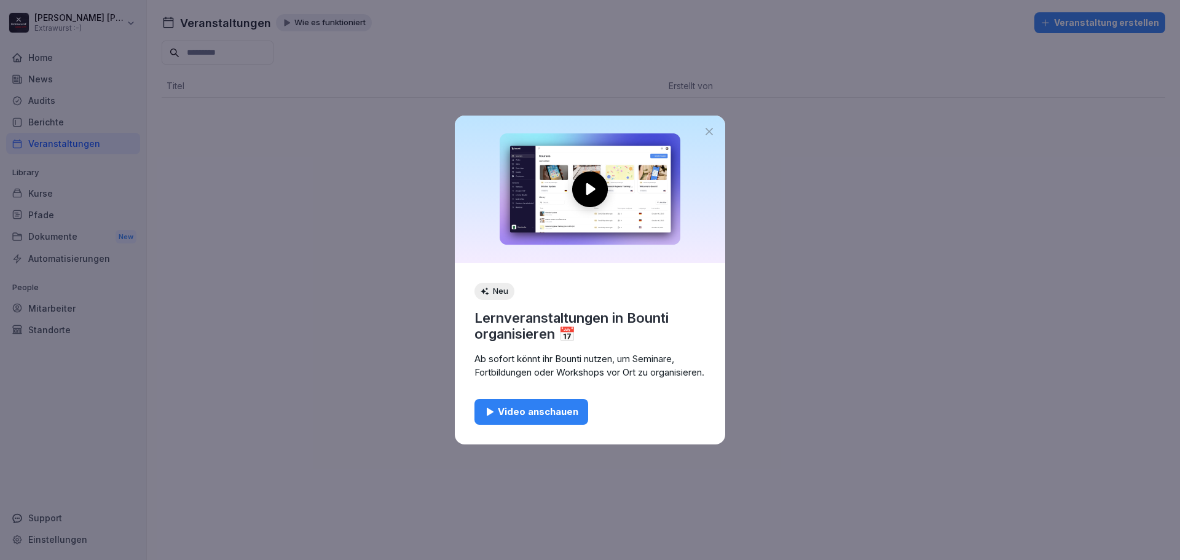
click at [707, 125] on icon at bounding box center [709, 131] width 12 height 12
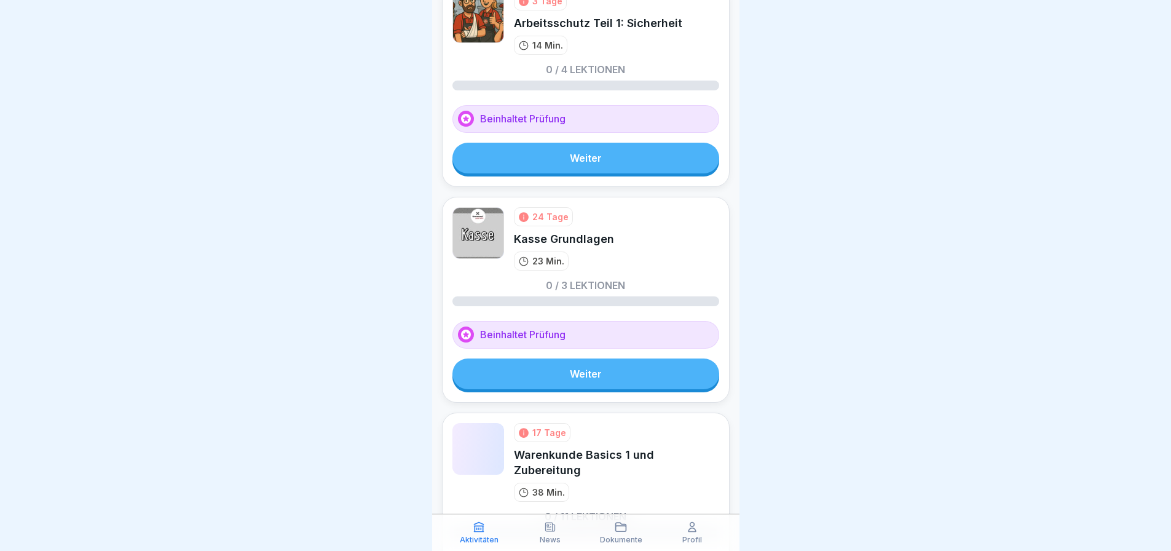
scroll to position [2889, 0]
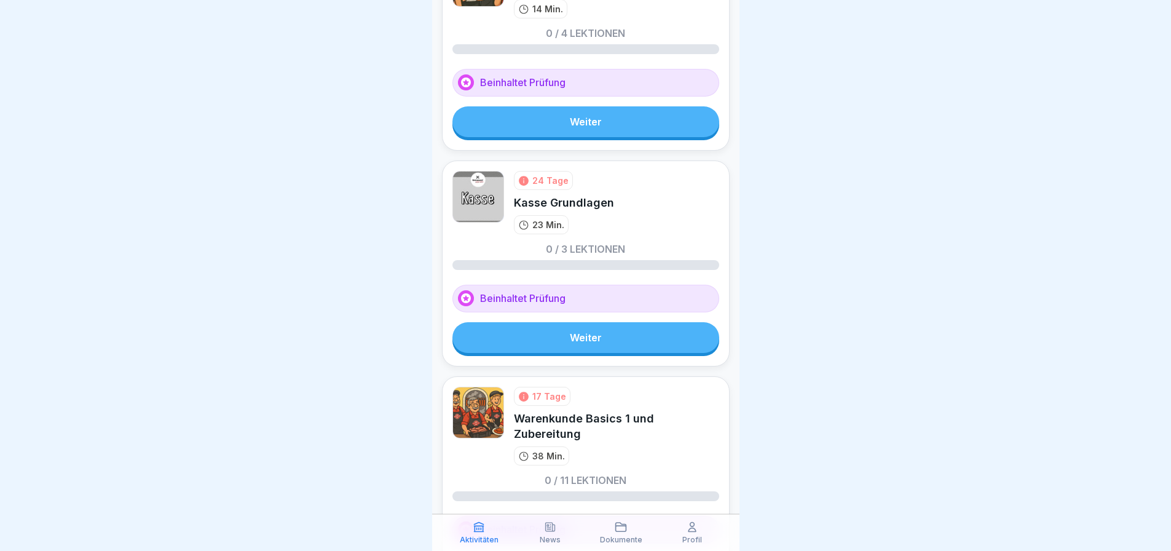
click at [586, 343] on link "Weiter" at bounding box center [585, 337] width 267 height 31
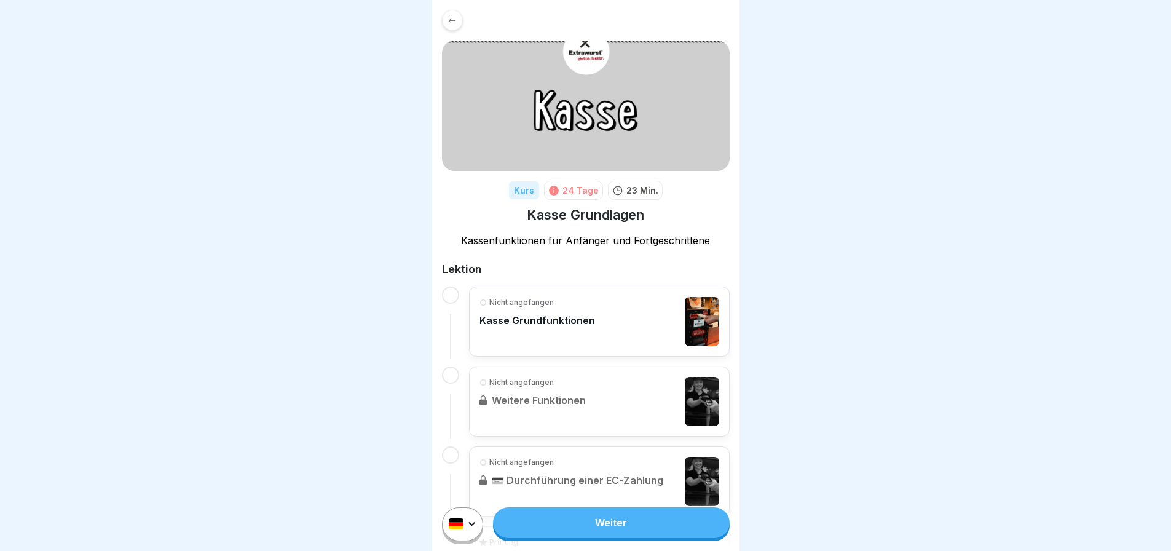
click at [563, 337] on div "Nicht angefangen Kasse Grundfunktionen" at bounding box center [537, 321] width 116 height 49
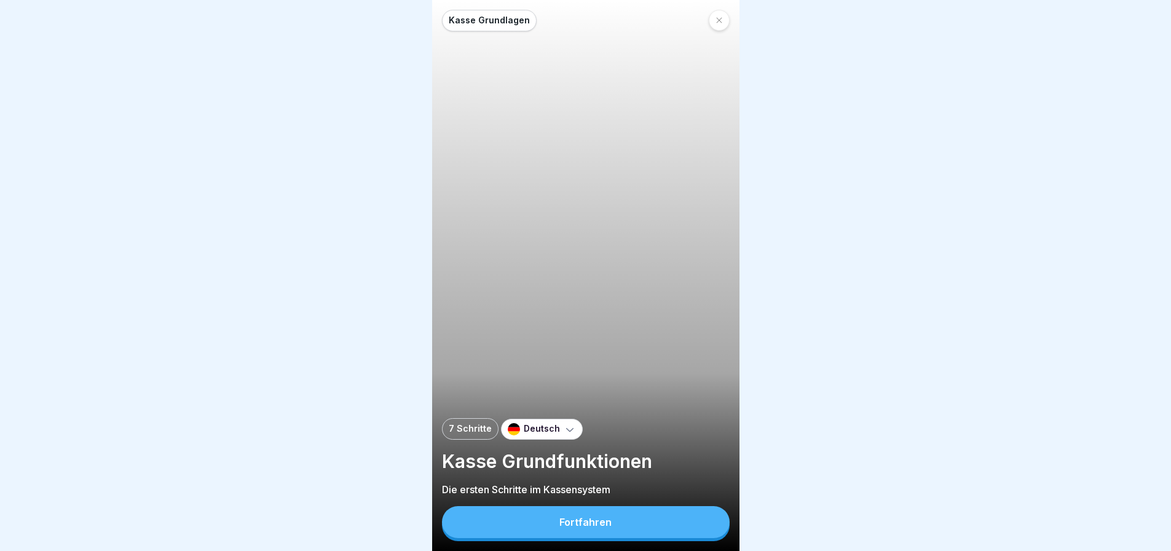
click at [594, 527] on div "Fortfahren" at bounding box center [585, 521] width 52 height 11
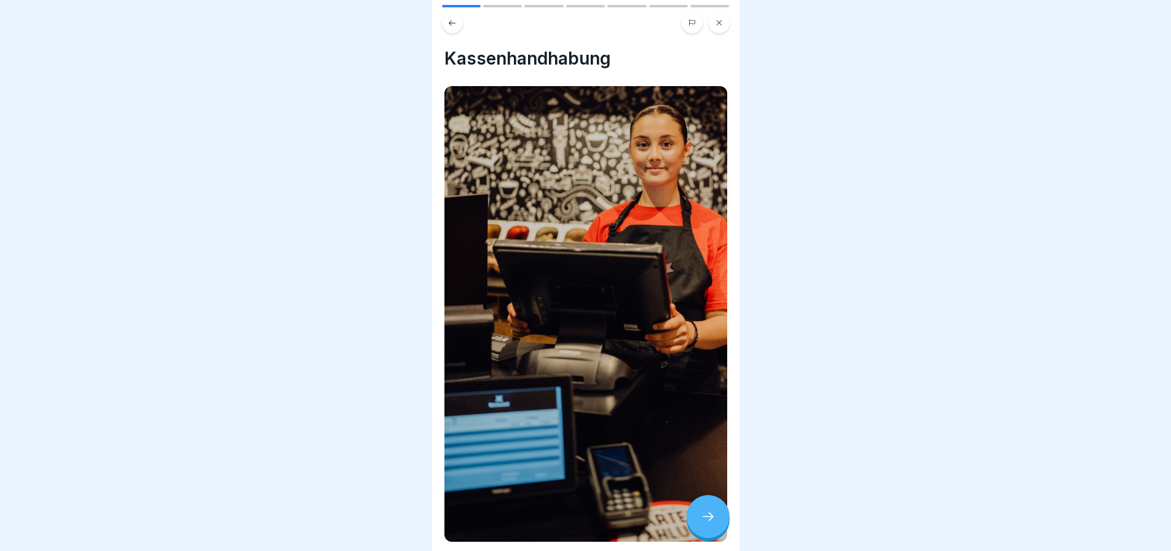
click at [718, 535] on div at bounding box center [708, 516] width 43 height 43
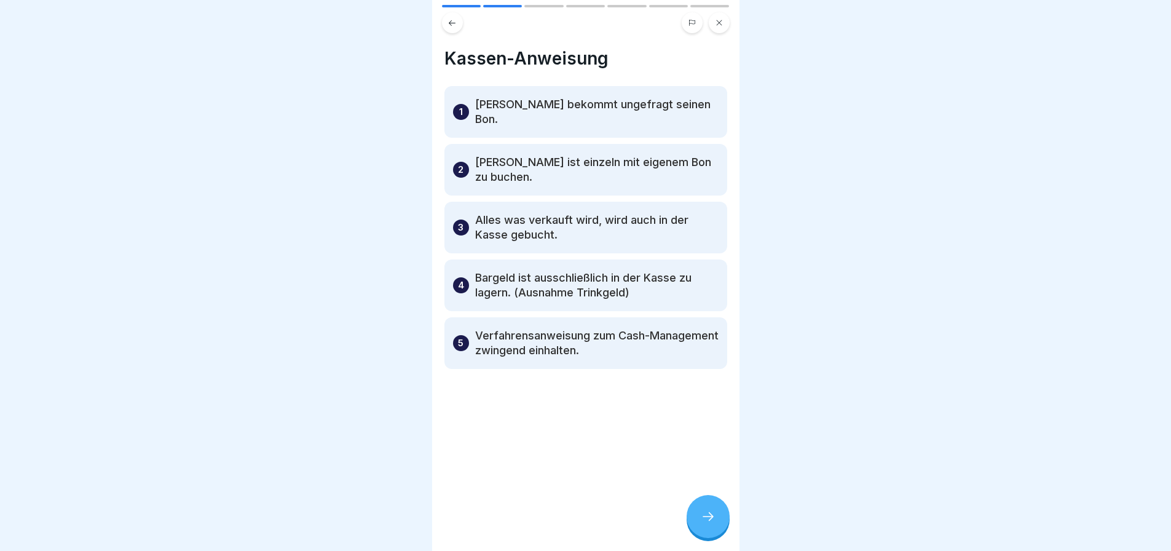
click at [711, 524] on icon at bounding box center [708, 516] width 15 height 15
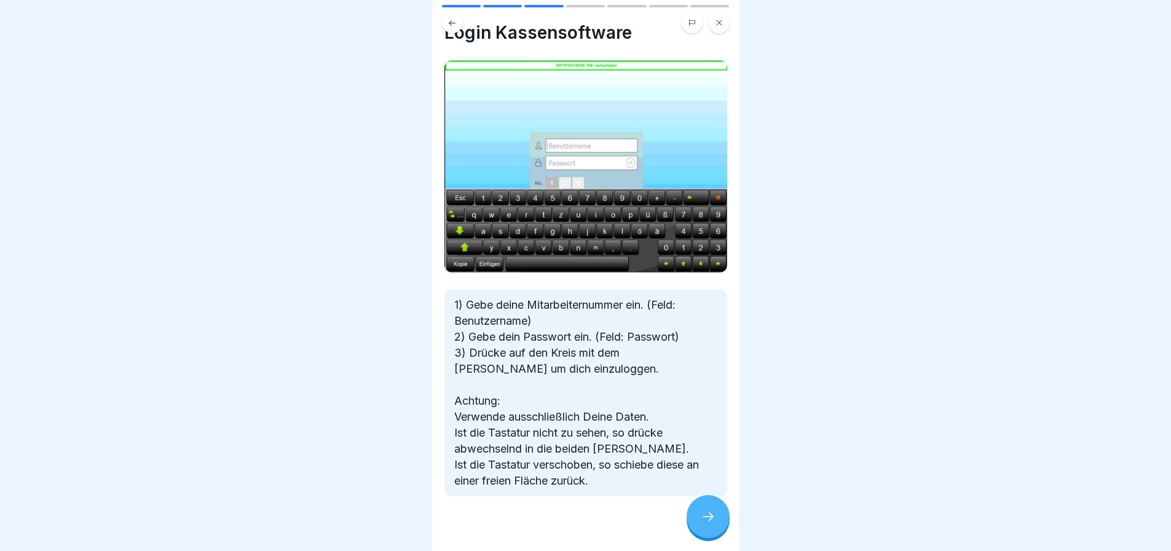
scroll to position [38, 0]
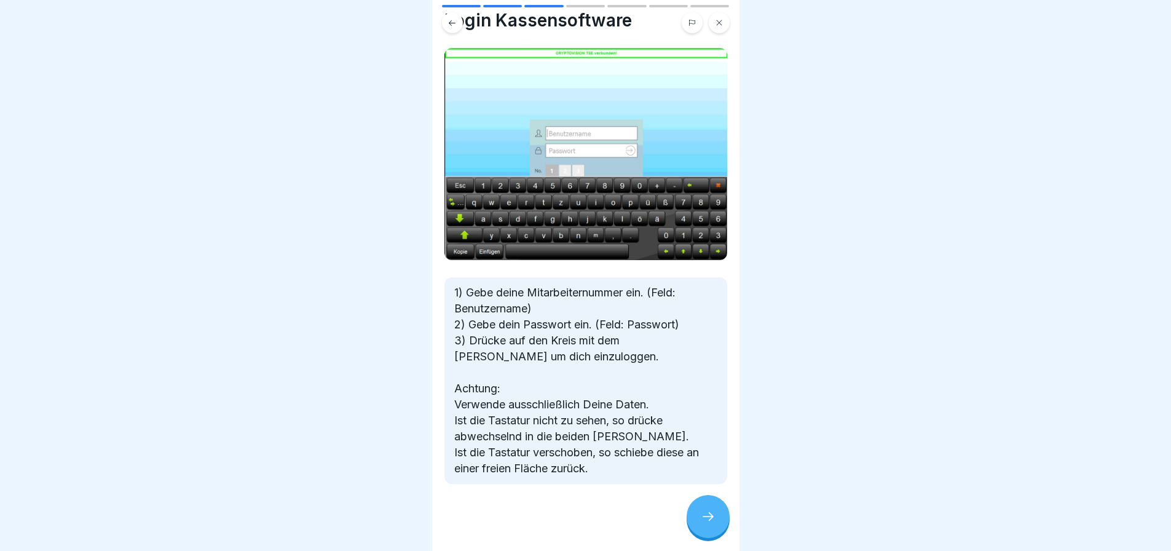
click at [709, 521] on icon at bounding box center [708, 516] width 15 height 15
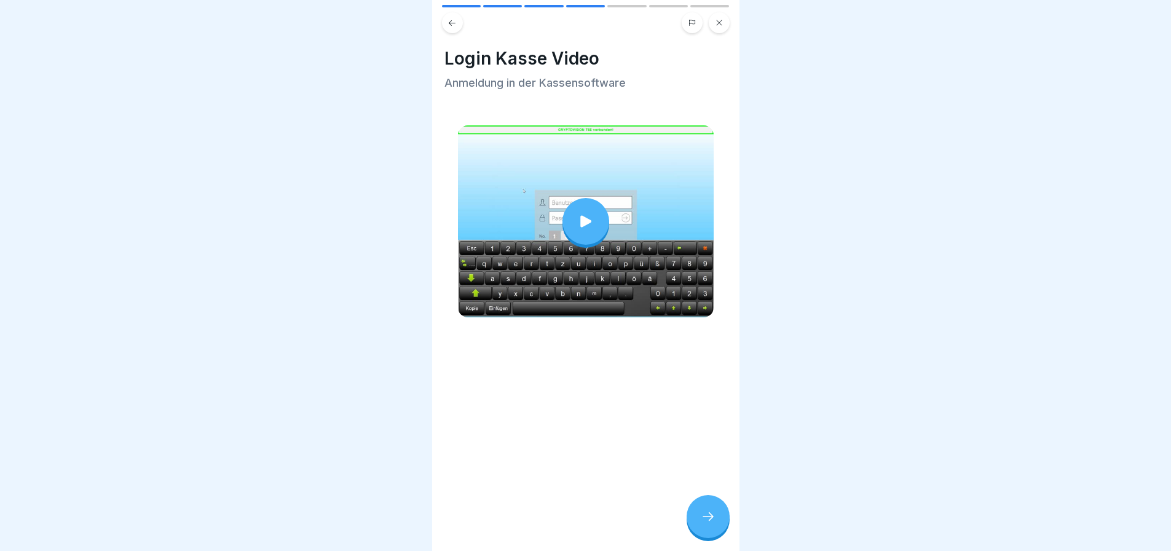
click at [572, 222] on div at bounding box center [585, 221] width 47 height 47
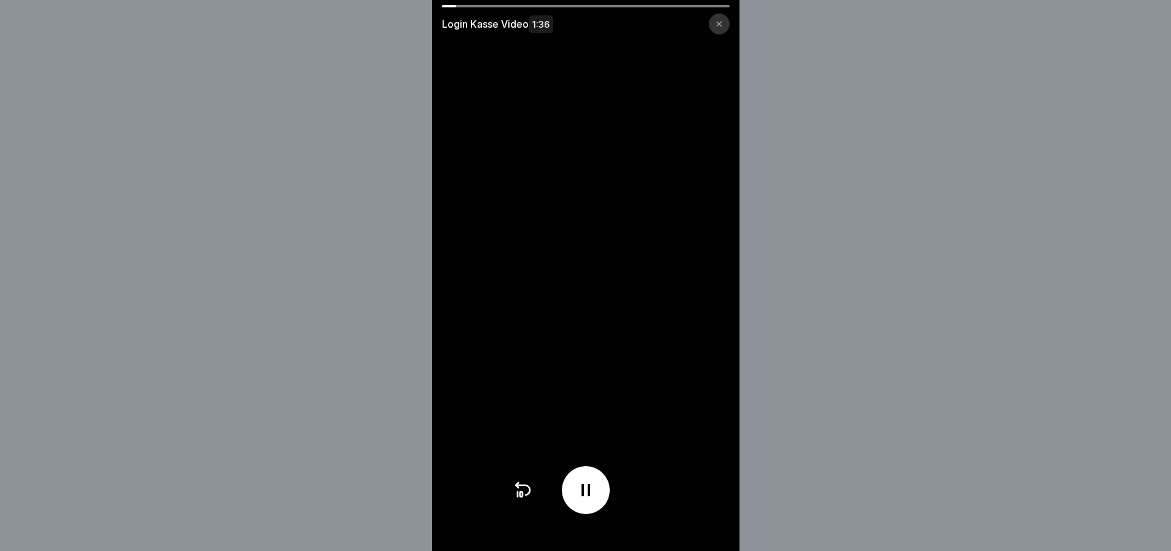
click at [600, 500] on div at bounding box center [586, 490] width 48 height 48
click at [618, 492] on div at bounding box center [586, 490] width 146 height 48
click at [604, 498] on div at bounding box center [586, 490] width 48 height 48
click at [583, 475] on div at bounding box center [586, 490] width 146 height 48
click at [589, 497] on icon at bounding box center [586, 490] width 20 height 20
